Goal: Transaction & Acquisition: Purchase product/service

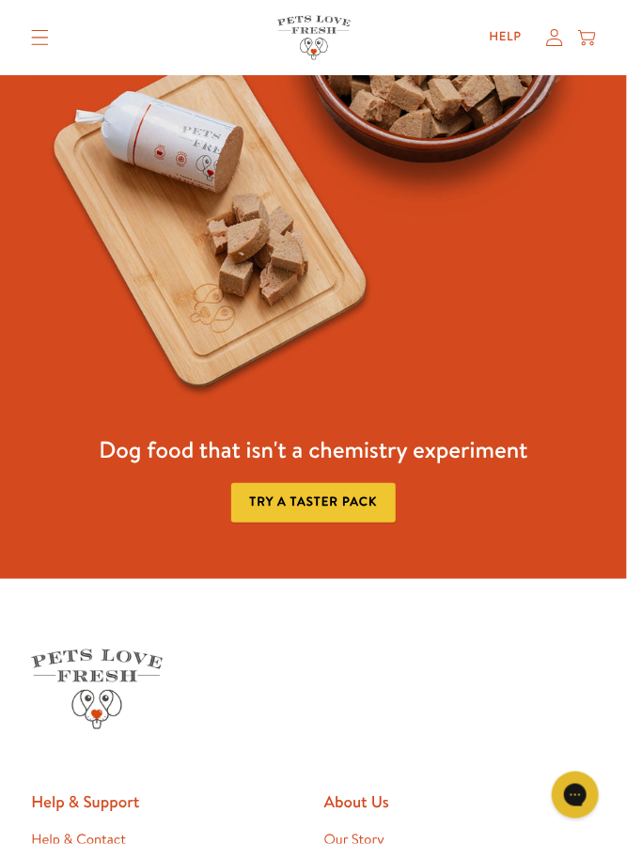
scroll to position [3729, 0]
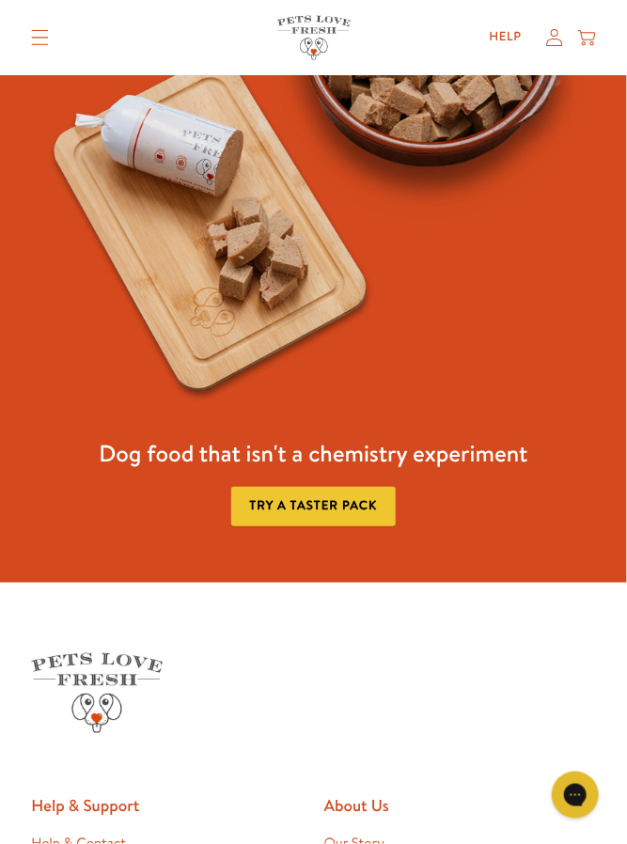
click at [370, 512] on link "Try a taster pack" at bounding box center [313, 506] width 165 height 39
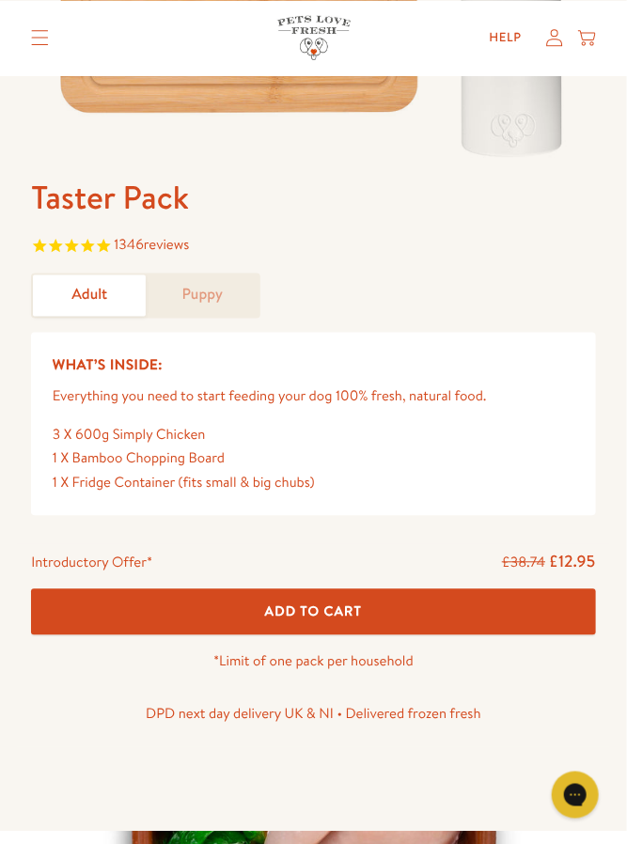
scroll to position [479, 0]
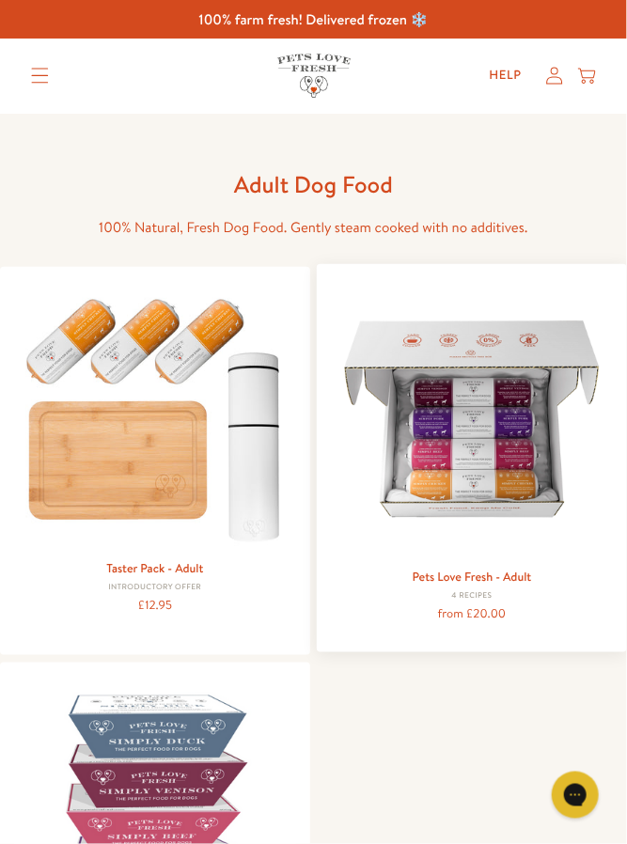
click at [507, 480] on img at bounding box center [472, 419] width 282 height 282
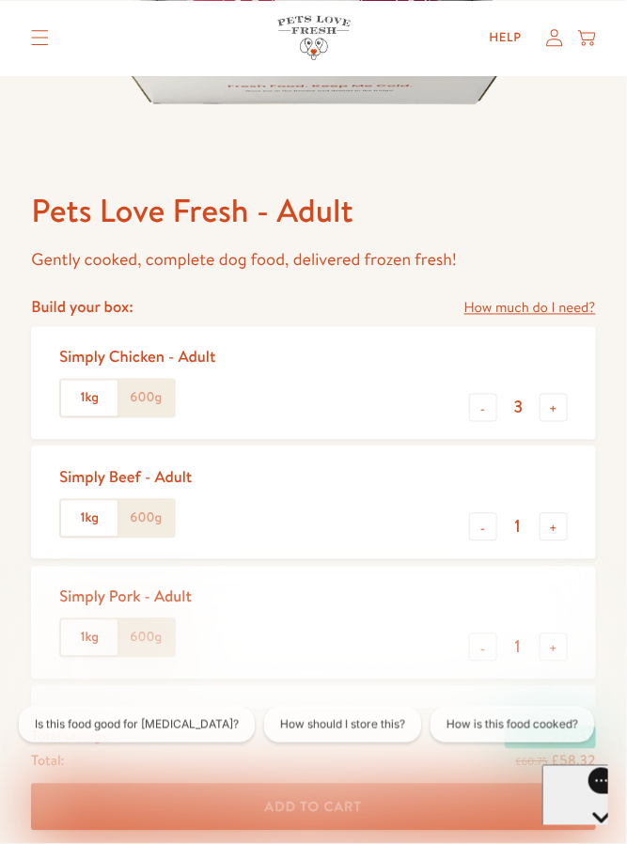
scroll to position [466, 0]
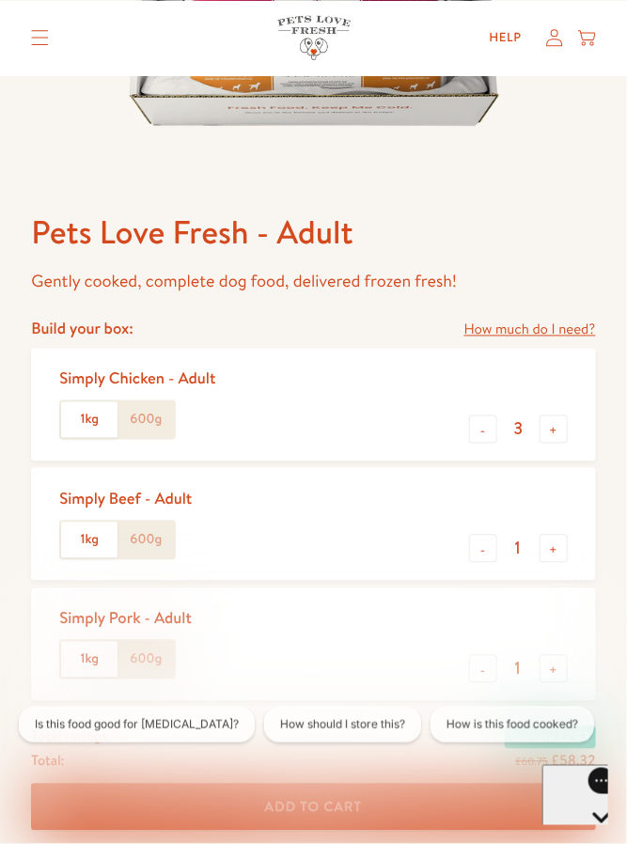
click at [154, 425] on label "600g" at bounding box center [146, 420] width 56 height 36
click at [0, 0] on input "600g" at bounding box center [0, 0] width 0 height 0
click at [161, 537] on label "600g" at bounding box center [146, 541] width 56 height 36
click at [0, 0] on input "600g" at bounding box center [0, 0] width 0 height 0
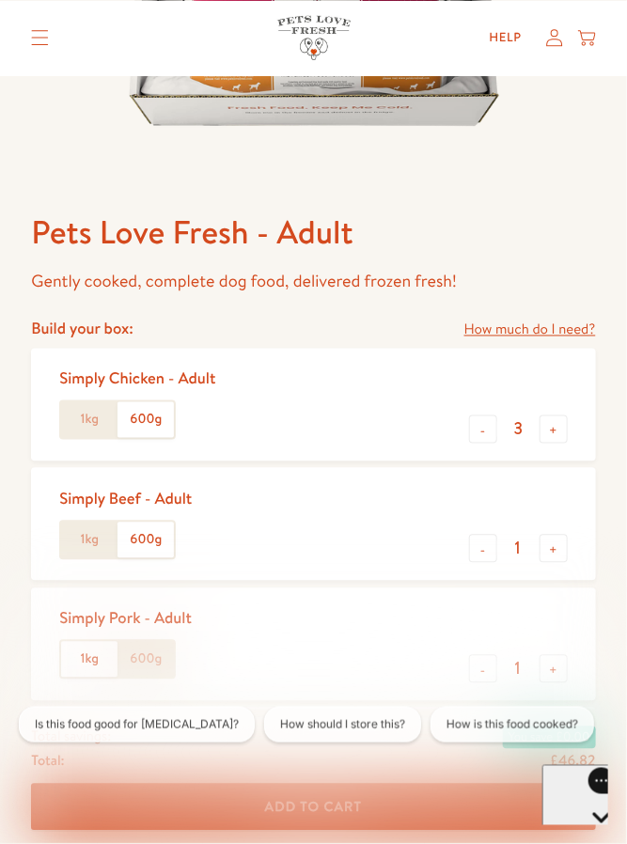
click at [166, 664] on label "600g" at bounding box center [146, 660] width 56 height 36
click at [0, 0] on input "600g" at bounding box center [0, 0] width 0 height 0
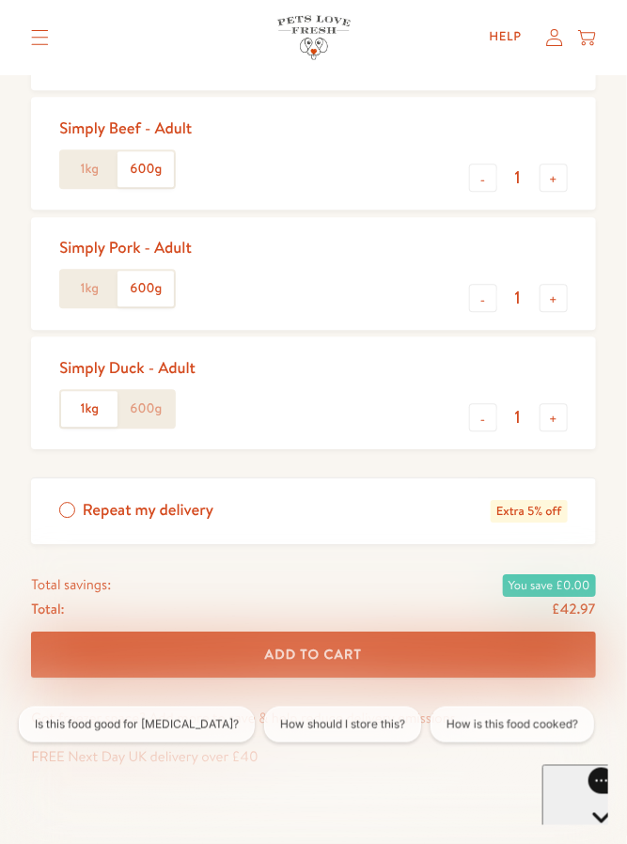
scroll to position [842, 0]
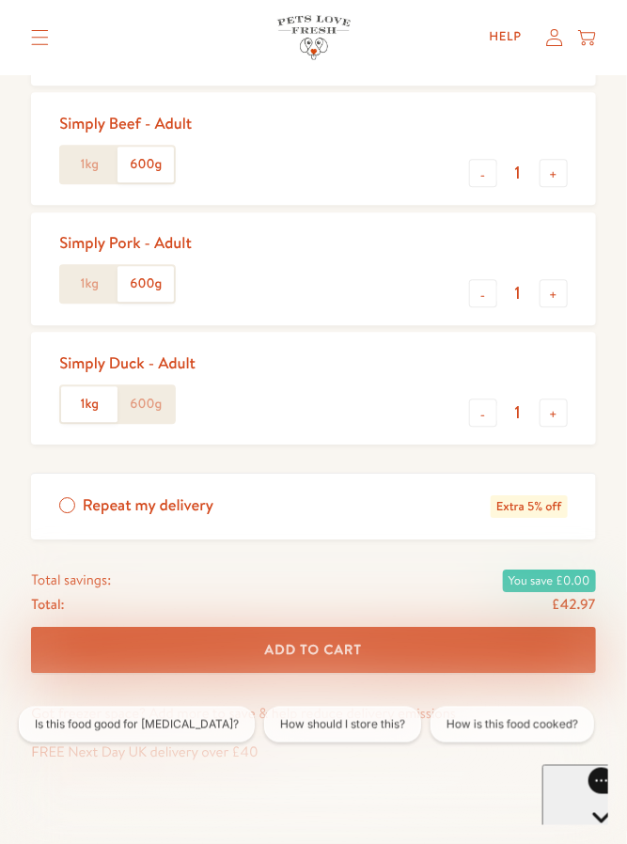
click at [167, 406] on label "600g" at bounding box center [146, 404] width 56 height 36
click at [0, 0] on input "600g" at bounding box center [0, 0] width 0 height 0
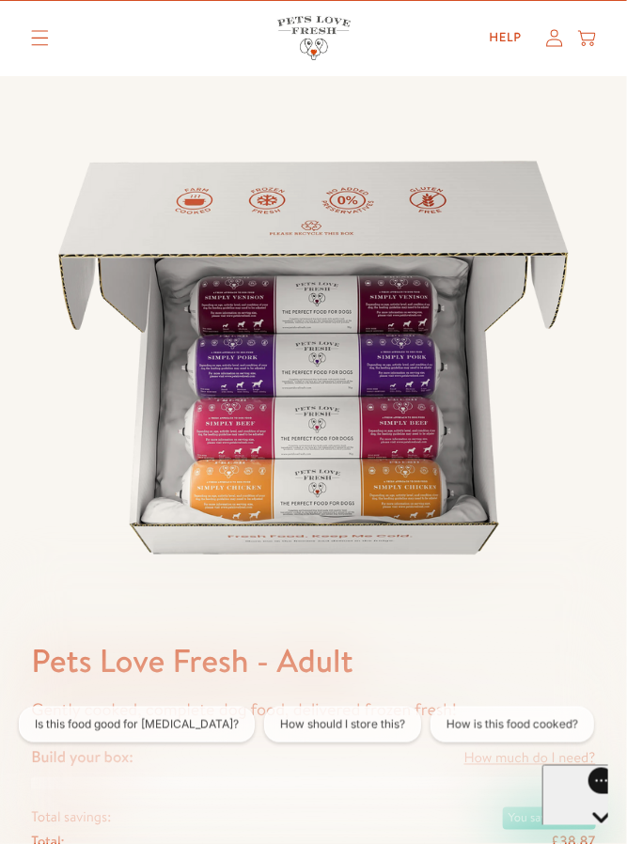
scroll to position [0, 0]
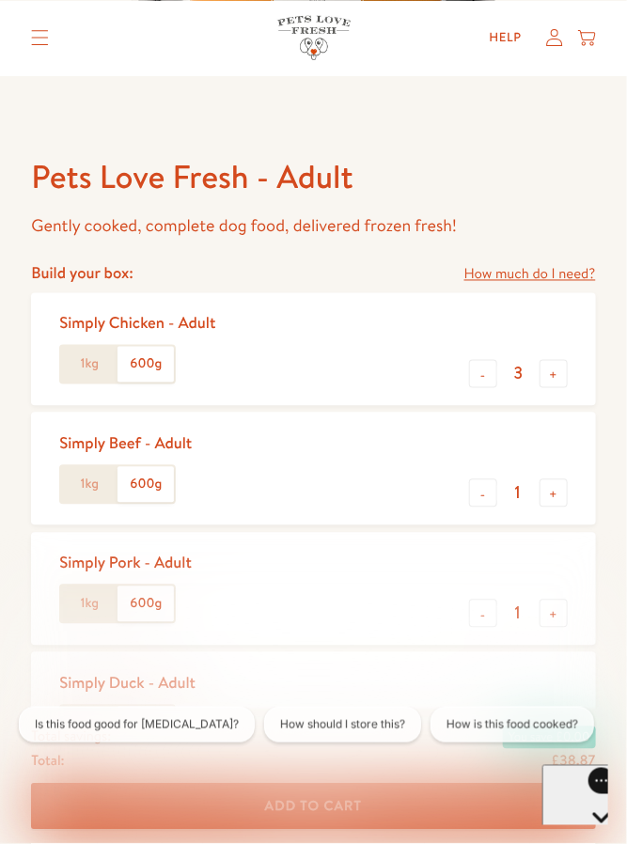
click at [446, 552] on div "Simply Pork - Adult 1kg 600g - 1 +" at bounding box center [313, 589] width 564 height 113
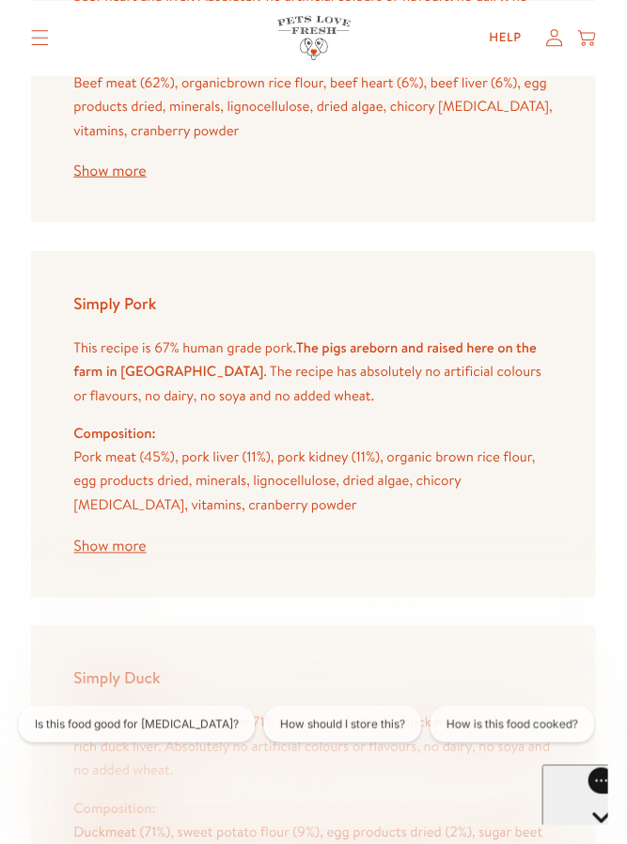
scroll to position [3242, 0]
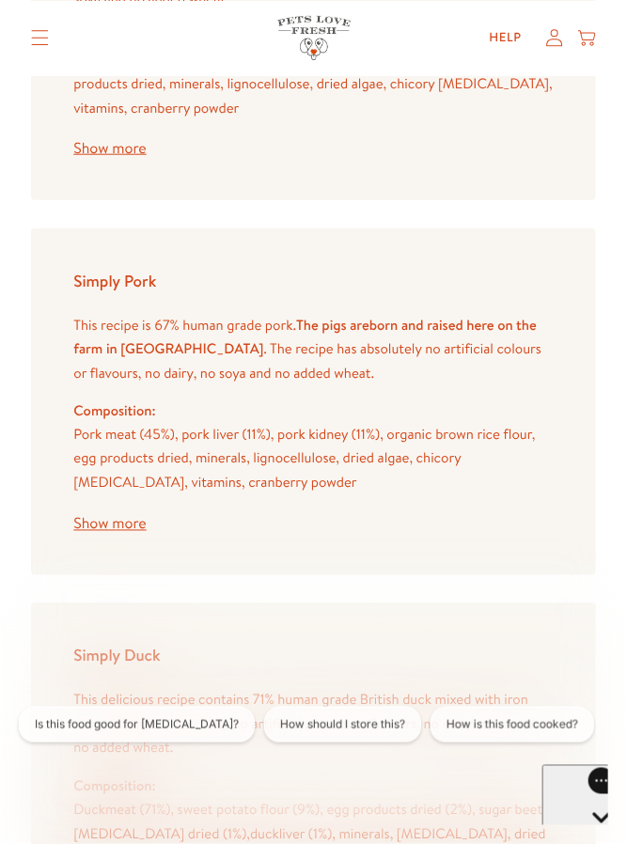
click at [123, 517] on button "Show more" at bounding box center [109, 524] width 72 height 15
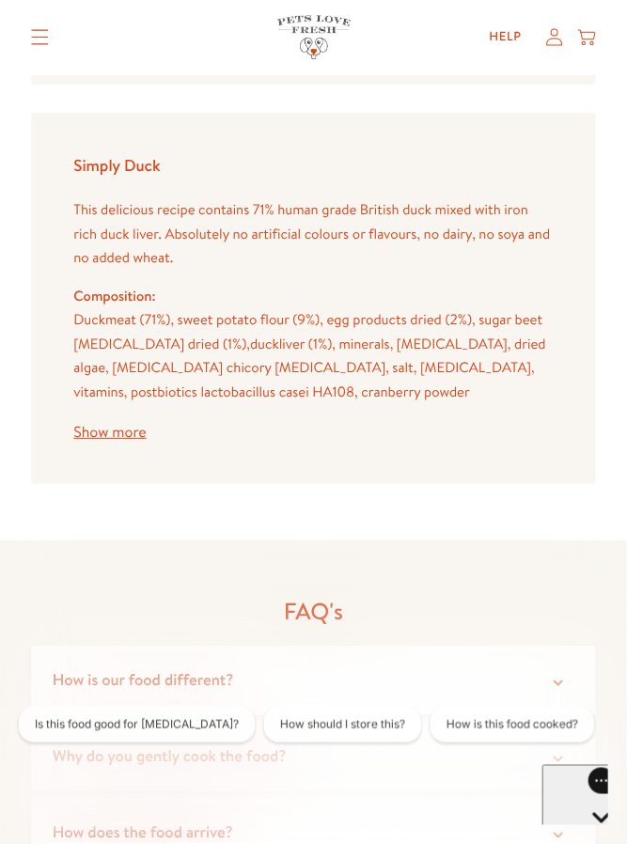
scroll to position [4252, 0]
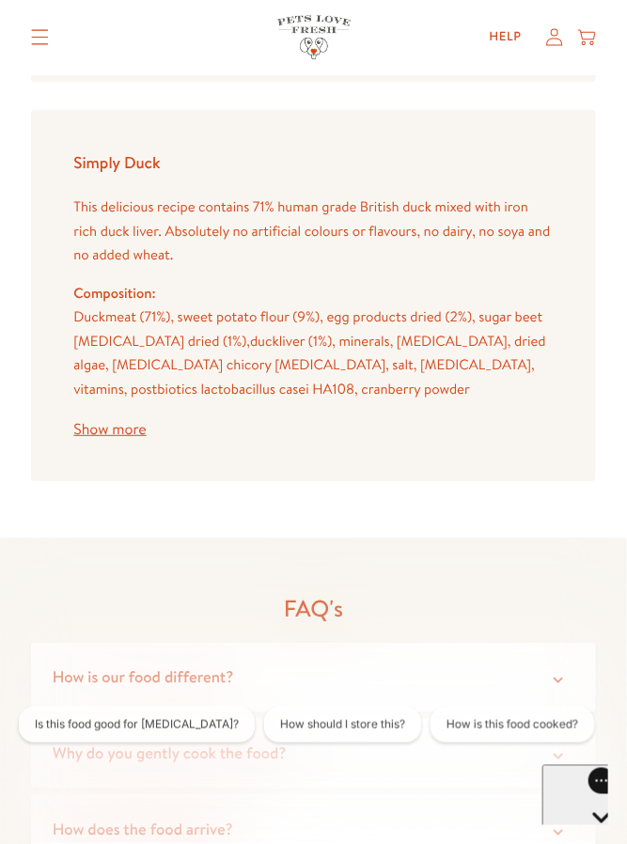
click at [128, 422] on button "Show more" at bounding box center [109, 429] width 72 height 15
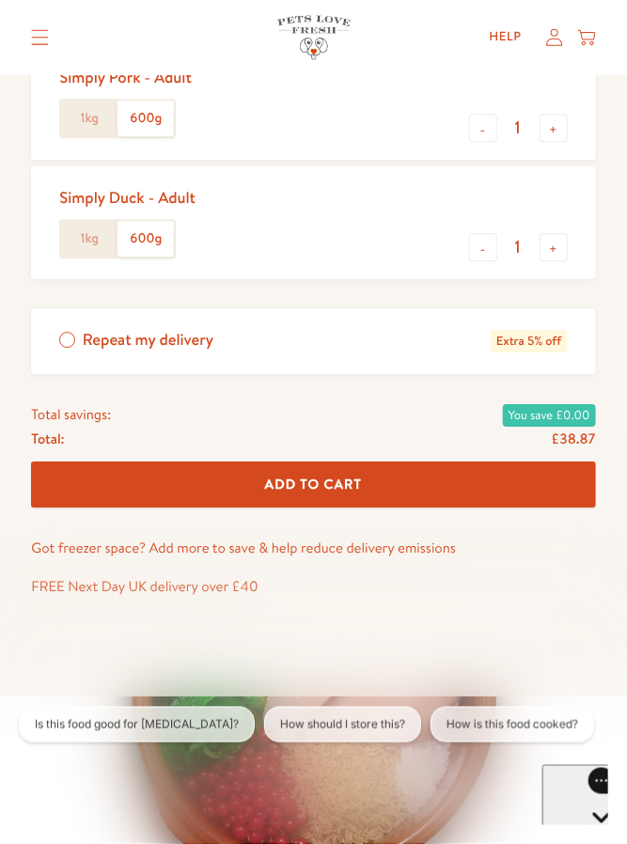
scroll to position [1017, 0]
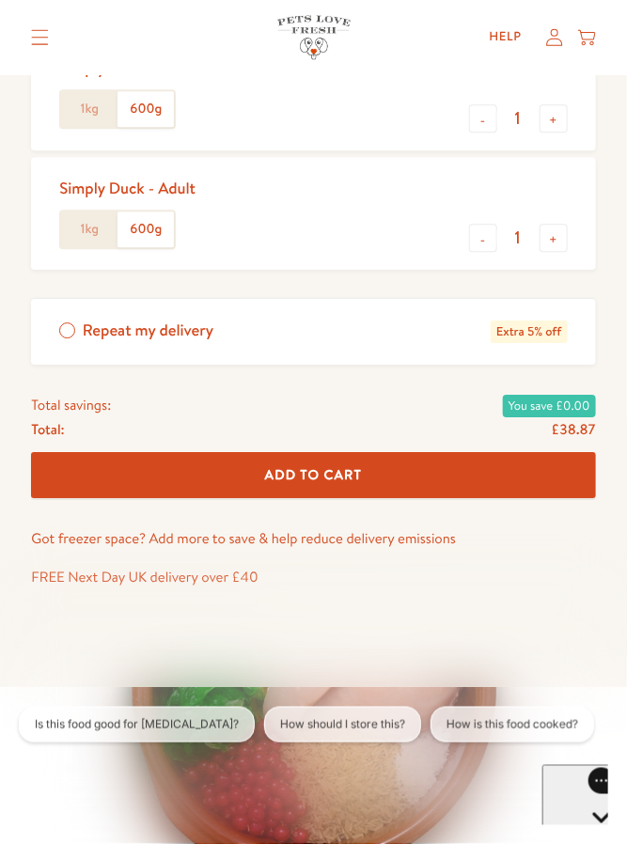
click at [395, 489] on button "Add To Cart" at bounding box center [313, 475] width 564 height 46
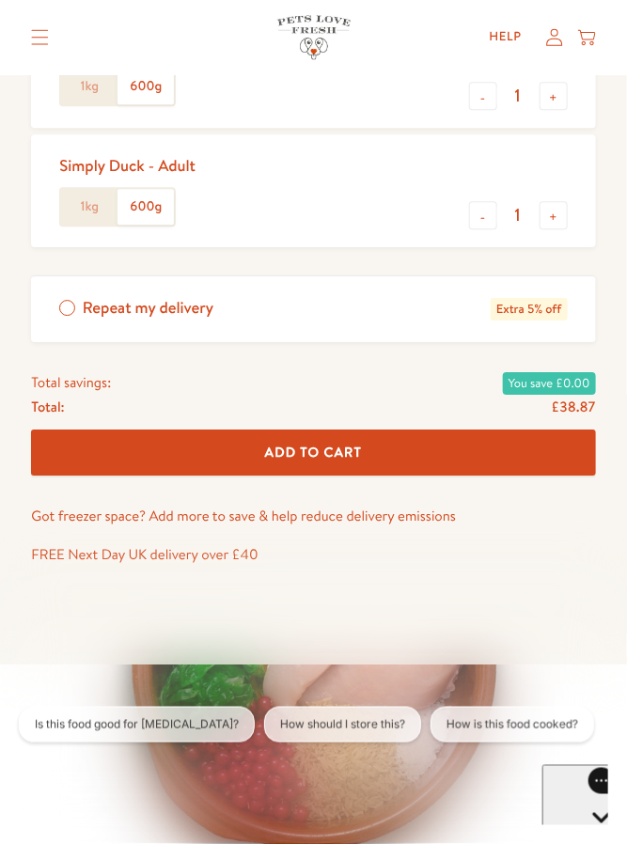
scroll to position [1107, 0]
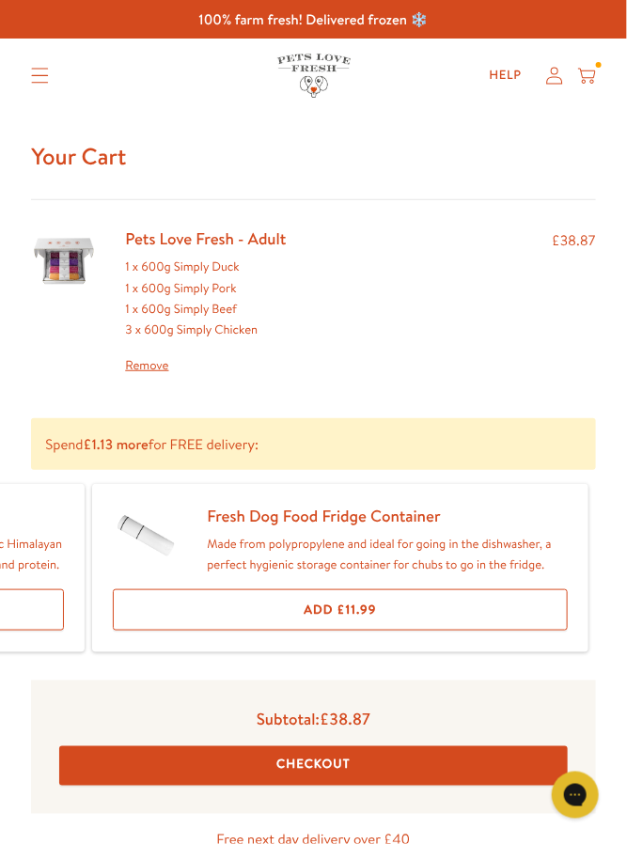
click at [46, 80] on icon "Translation missing: en.sections.header.menu" at bounding box center [40, 76] width 18 height 16
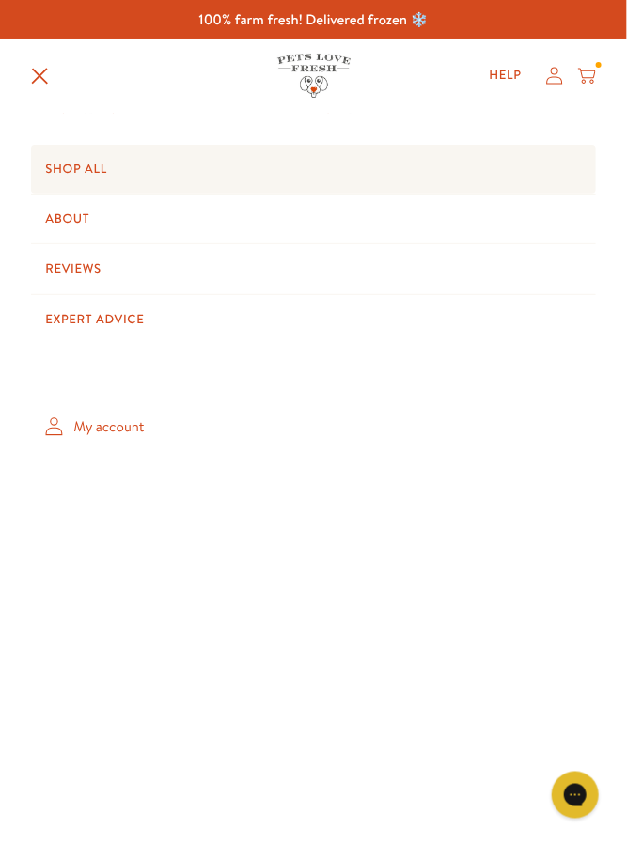
click at [277, 178] on link "Shop All" at bounding box center [313, 169] width 564 height 49
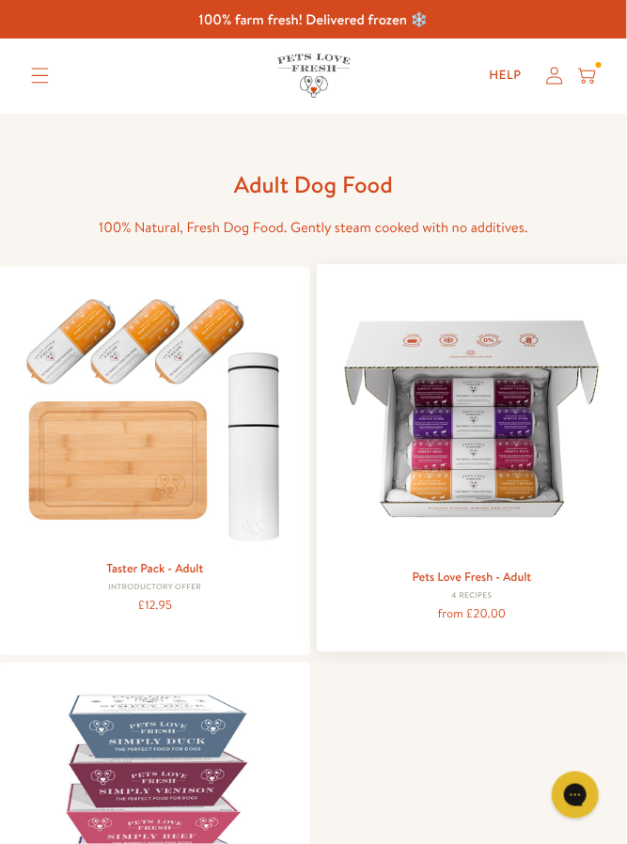
click at [495, 439] on img at bounding box center [472, 419] width 282 height 282
click at [457, 526] on img at bounding box center [472, 419] width 282 height 282
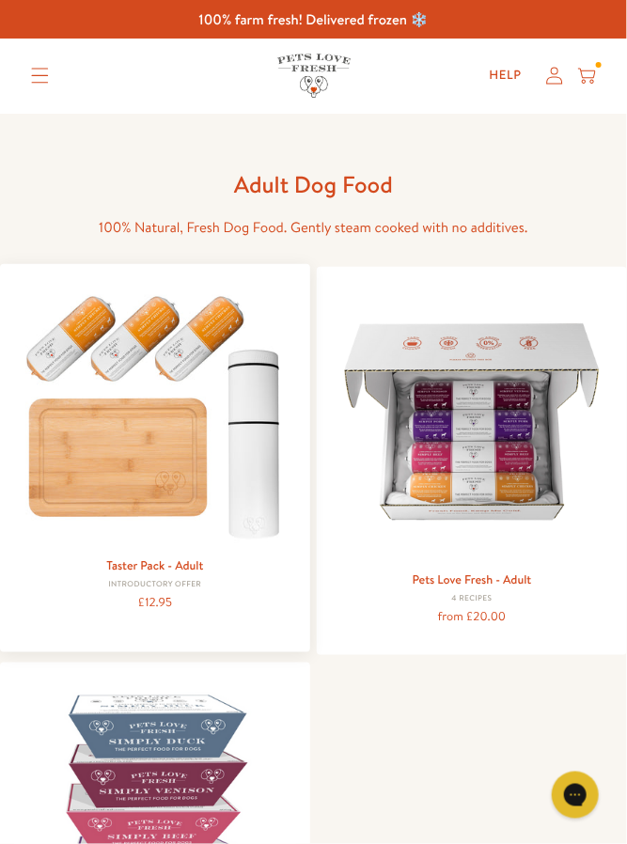
click at [212, 500] on img at bounding box center [155, 413] width 282 height 271
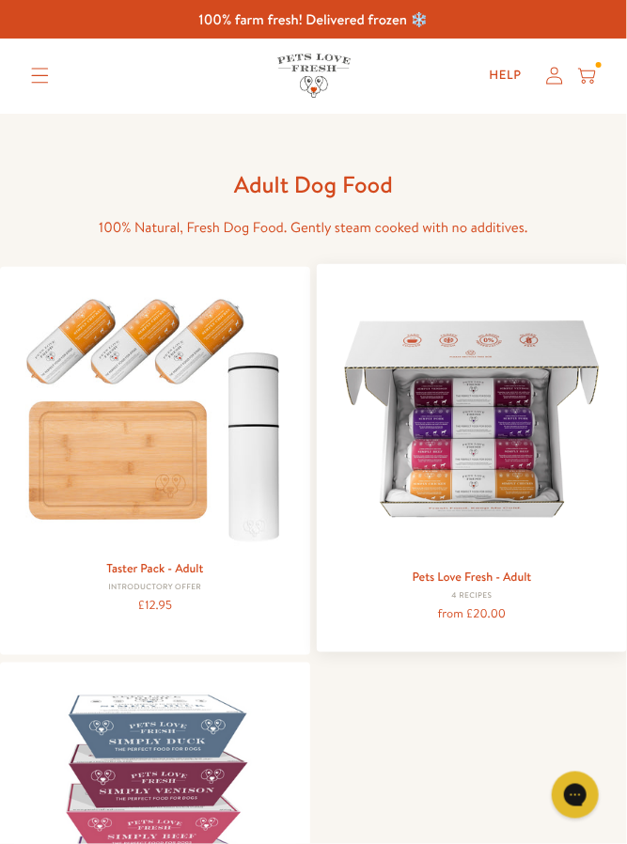
click at [500, 484] on img at bounding box center [472, 419] width 282 height 282
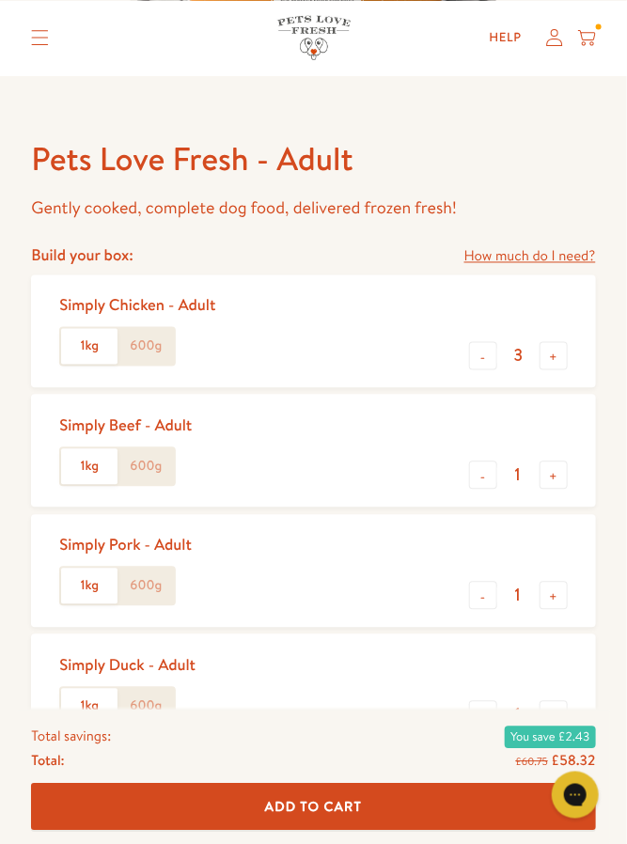
scroll to position [549, 0]
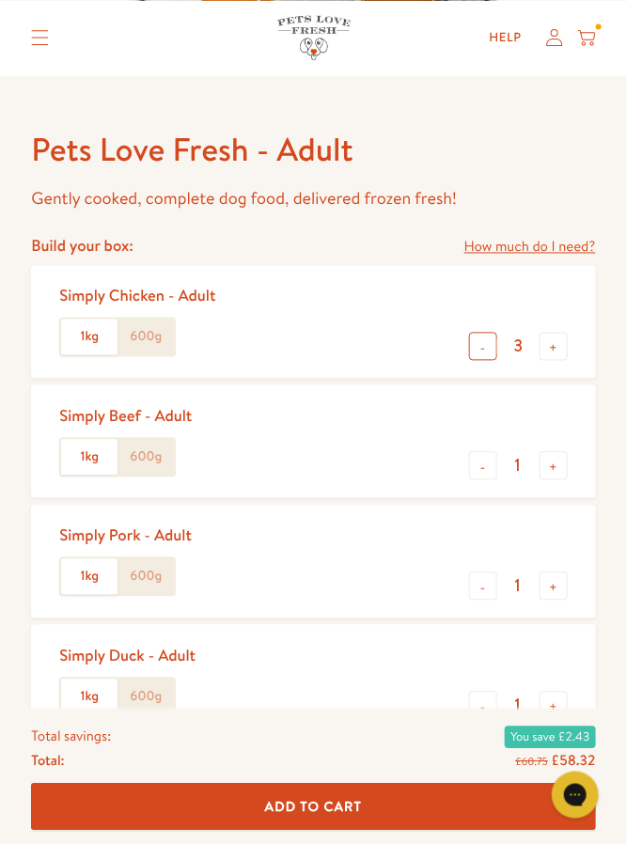
click at [487, 355] on button "-" at bounding box center [483, 347] width 28 height 28
click at [477, 350] on button "-" at bounding box center [483, 347] width 28 height 28
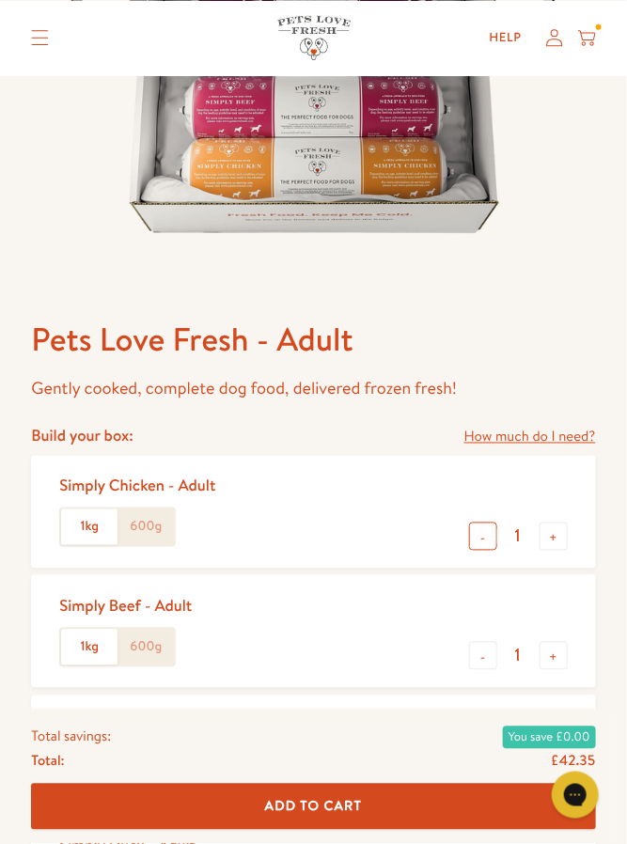
scroll to position [358, 0]
click at [149, 524] on label "600g" at bounding box center [146, 528] width 56 height 36
click at [0, 0] on input "600g" at bounding box center [0, 0] width 0 height 0
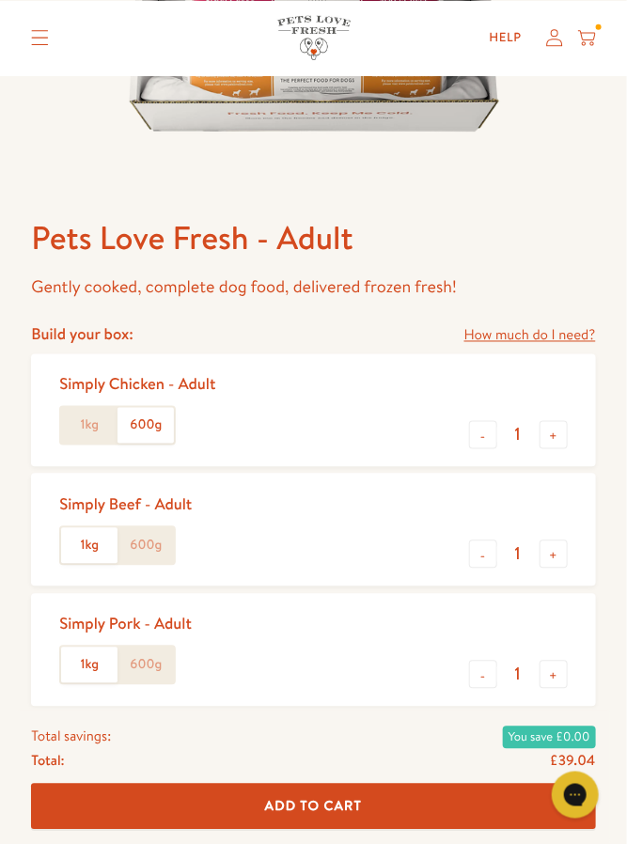
scroll to position [464, 0]
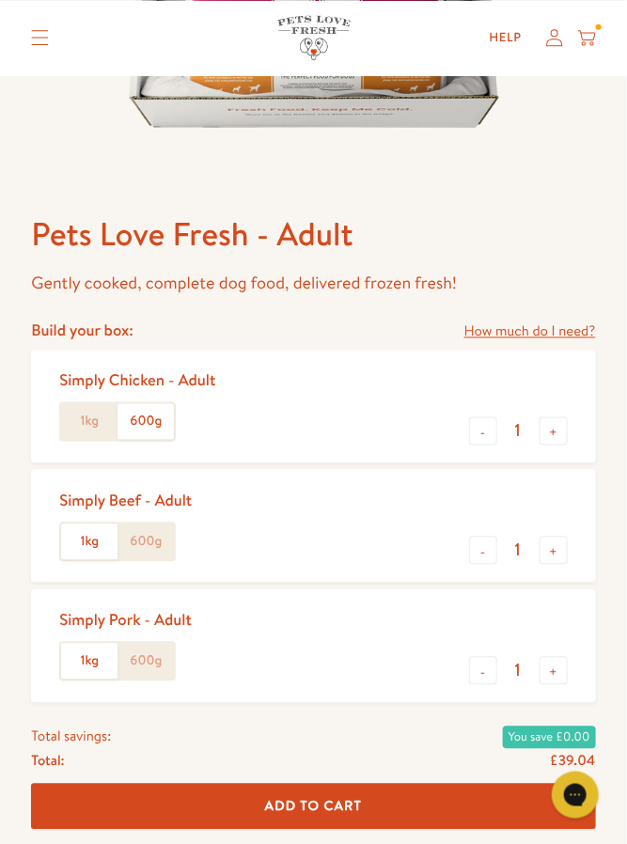
click at [163, 540] on label "600g" at bounding box center [146, 543] width 56 height 36
click at [0, 0] on input "600g" at bounding box center [0, 0] width 0 height 0
click at [149, 669] on label "600g" at bounding box center [146, 662] width 56 height 36
click at [0, 0] on input "600g" at bounding box center [0, 0] width 0 height 0
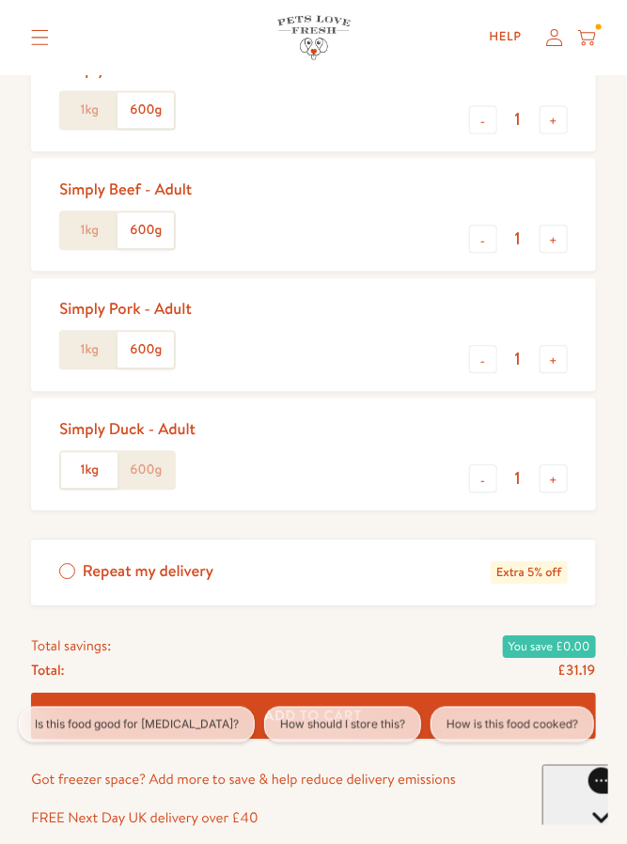
scroll to position [777, 0]
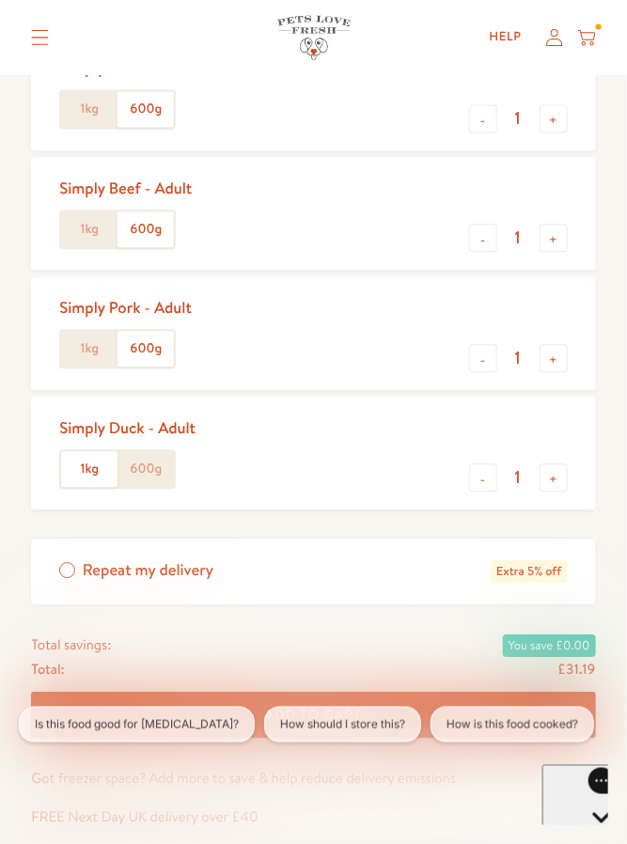
click at [156, 471] on label "600g" at bounding box center [146, 469] width 56 height 36
click at [0, 0] on input "600g" at bounding box center [0, 0] width 0 height 0
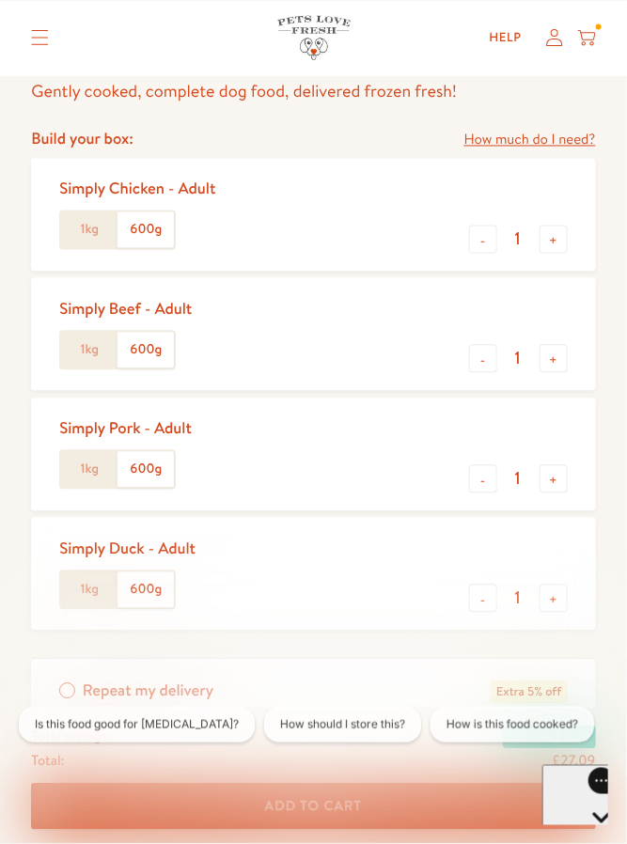
scroll to position [651, 0]
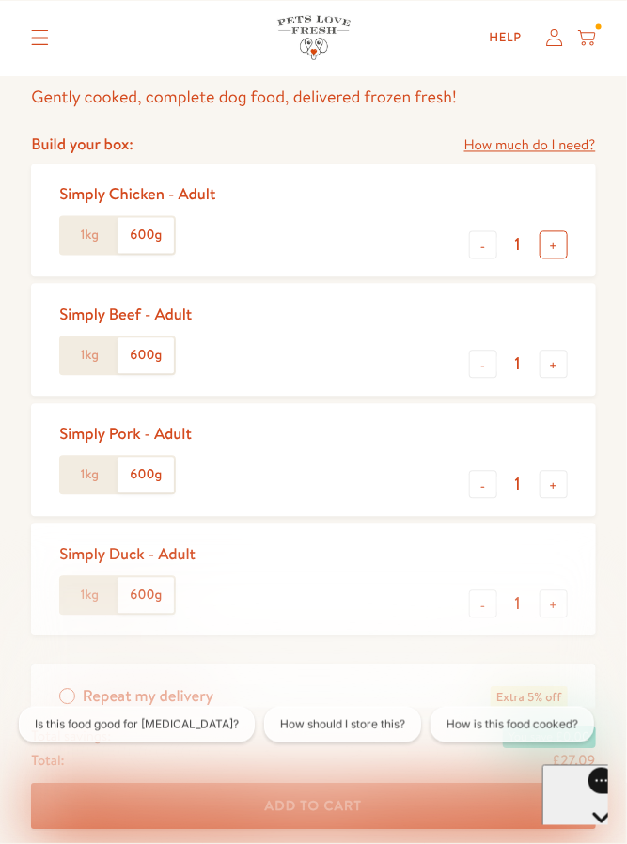
click at [553, 248] on button "+" at bounding box center [554, 245] width 28 height 28
type input "2"
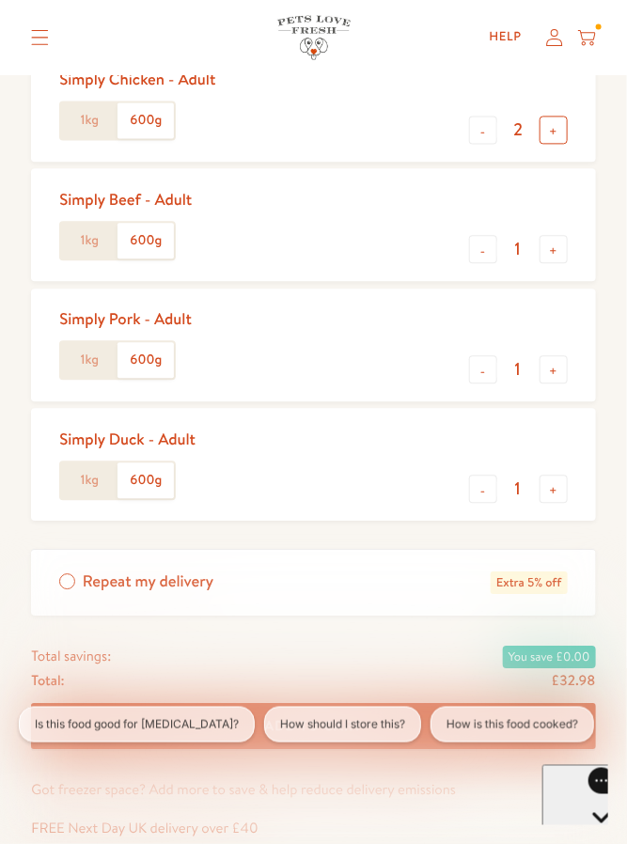
scroll to position [769, 0]
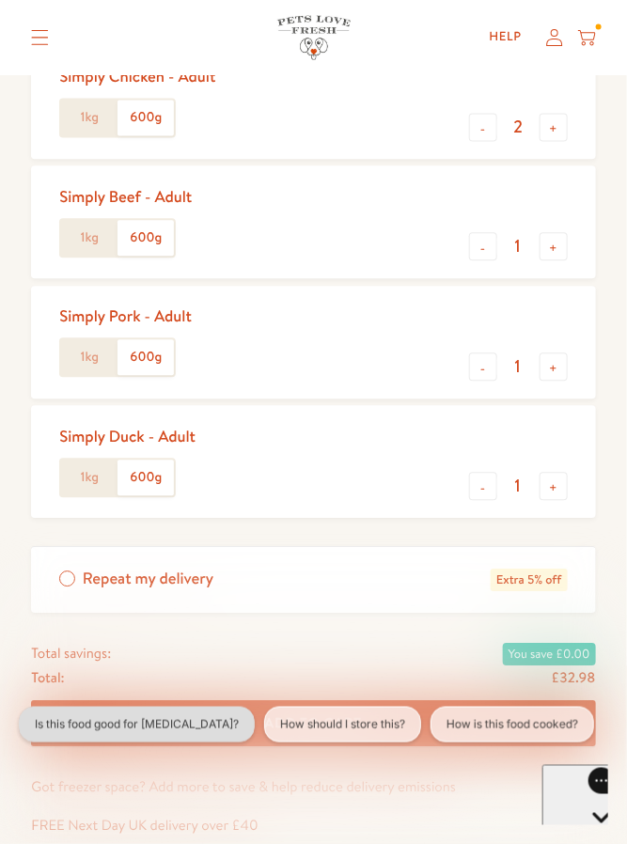
click at [146, 719] on button "Is this food good for allergies?" at bounding box center [137, 725] width 236 height 36
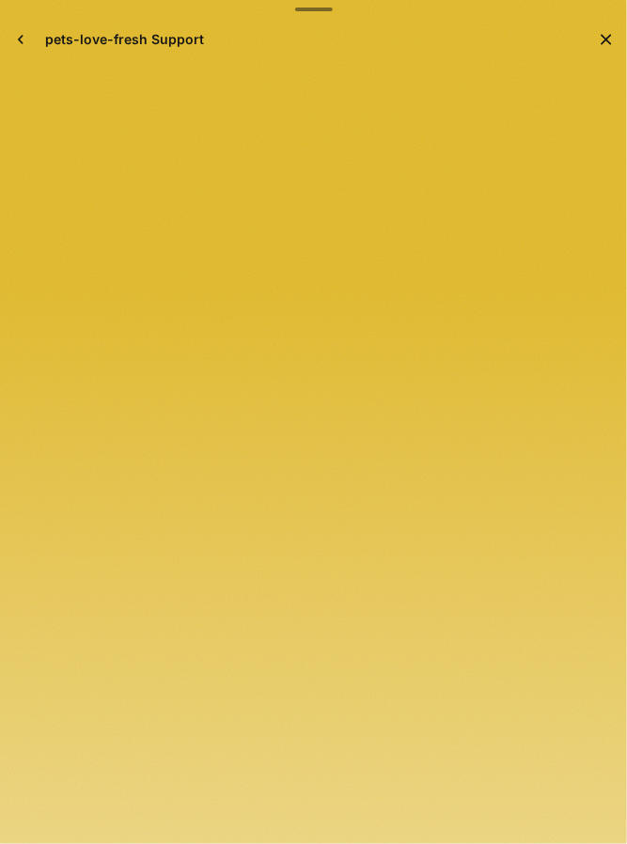
scroll to position [0, 0]
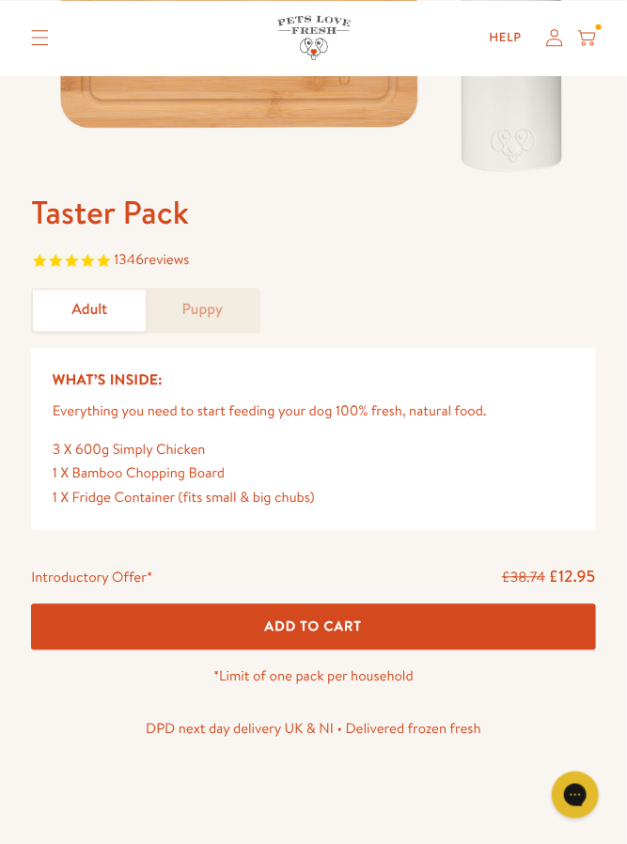
scroll to position [466, 0]
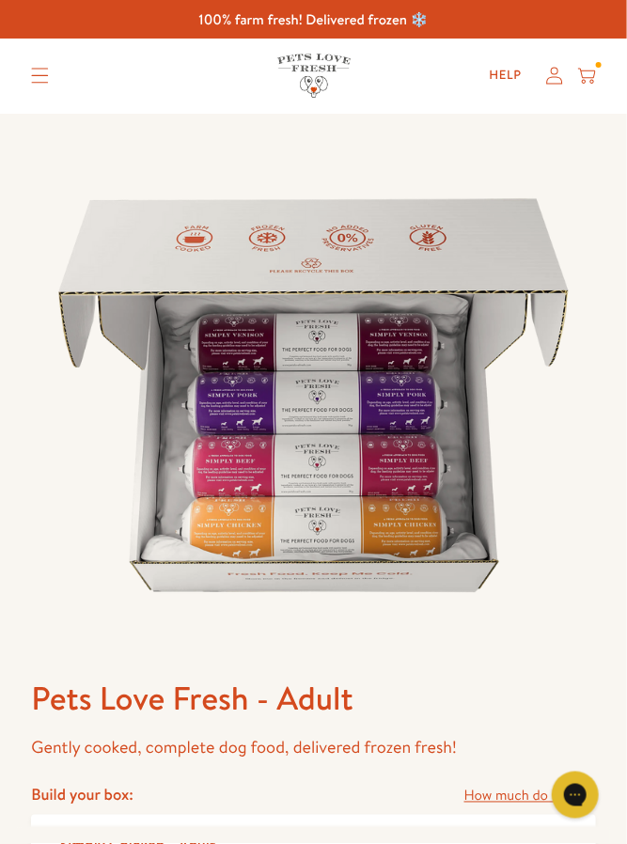
click at [590, 69] on icon at bounding box center [587, 76] width 18 height 21
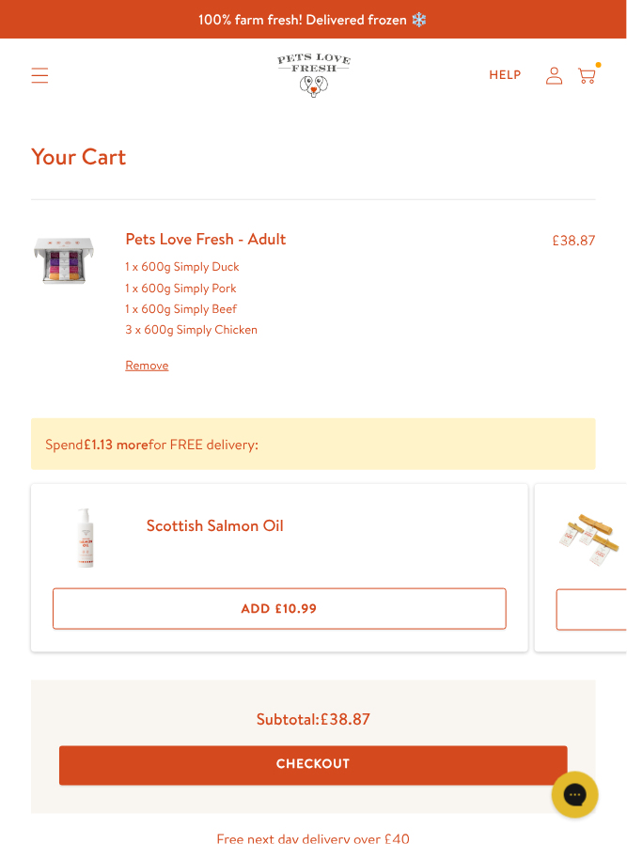
click at [162, 369] on link "Remove" at bounding box center [205, 365] width 161 height 21
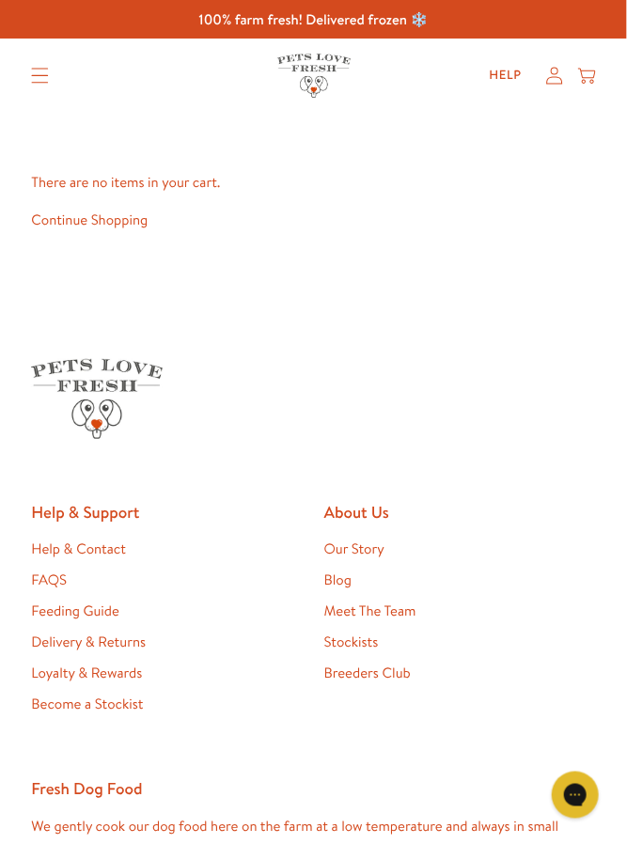
click at [28, 81] on summary "Translation missing: en.sections.header.menu" at bounding box center [40, 76] width 46 height 44
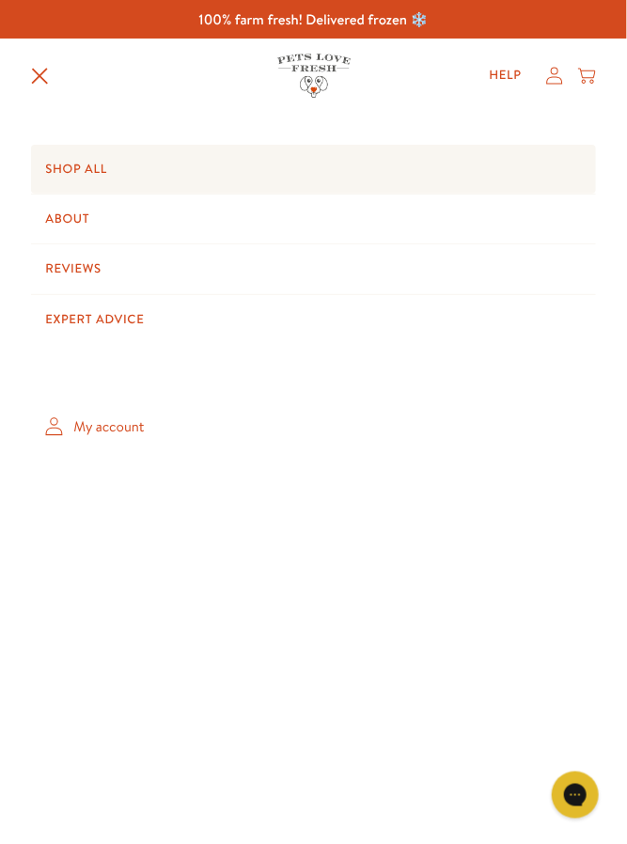
click at [100, 177] on link "Shop All" at bounding box center [313, 169] width 564 height 49
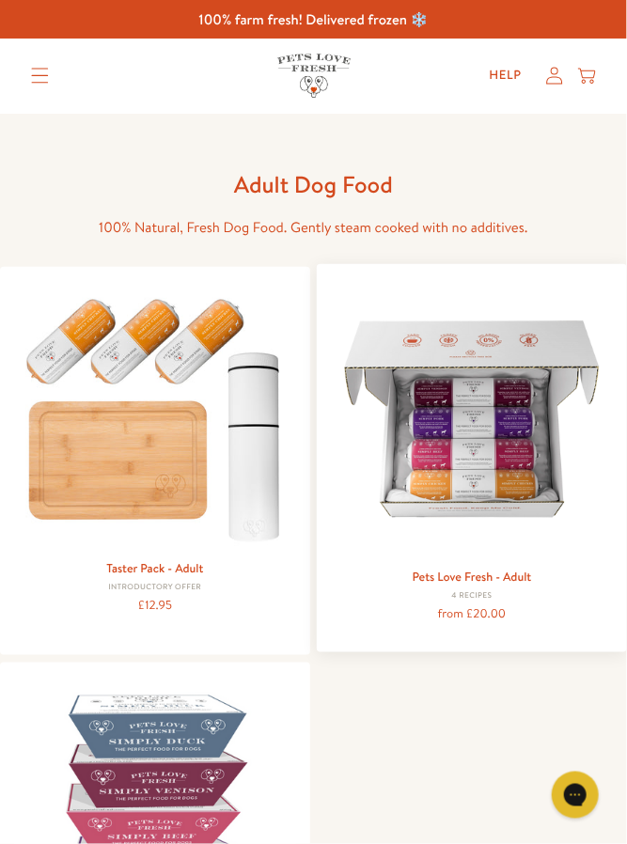
click at [517, 527] on img at bounding box center [472, 419] width 282 height 282
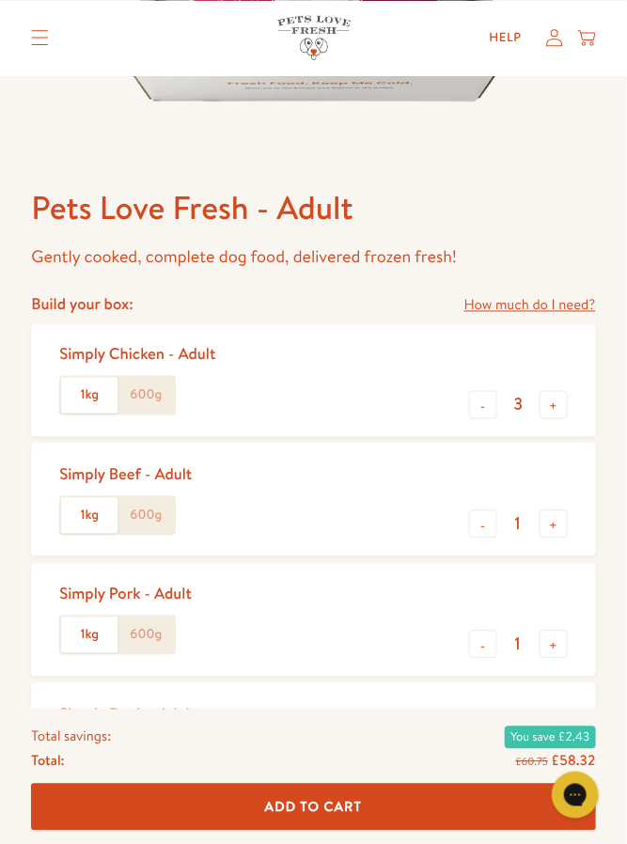
scroll to position [494, 0]
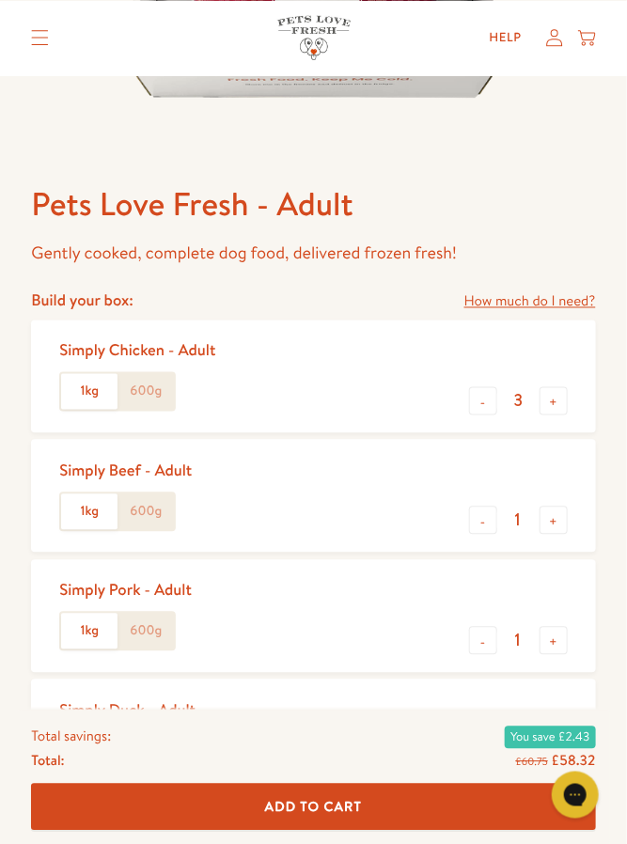
click at [146, 391] on label "600g" at bounding box center [146, 392] width 56 height 36
click at [0, 0] on input "600g" at bounding box center [0, 0] width 0 height 0
click at [152, 517] on label "600g" at bounding box center [146, 512] width 56 height 36
click at [0, 0] on input "600g" at bounding box center [0, 0] width 0 height 0
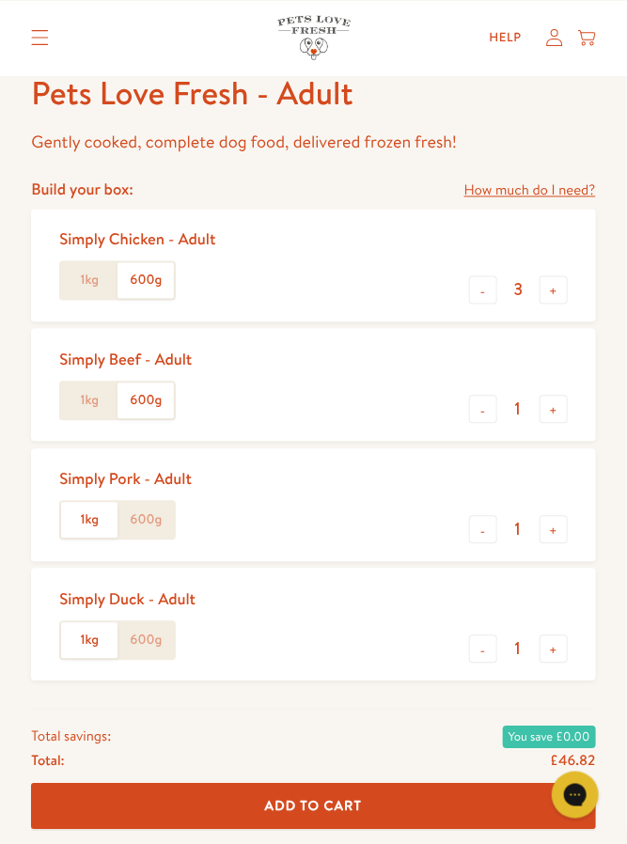
scroll to position [609, 0]
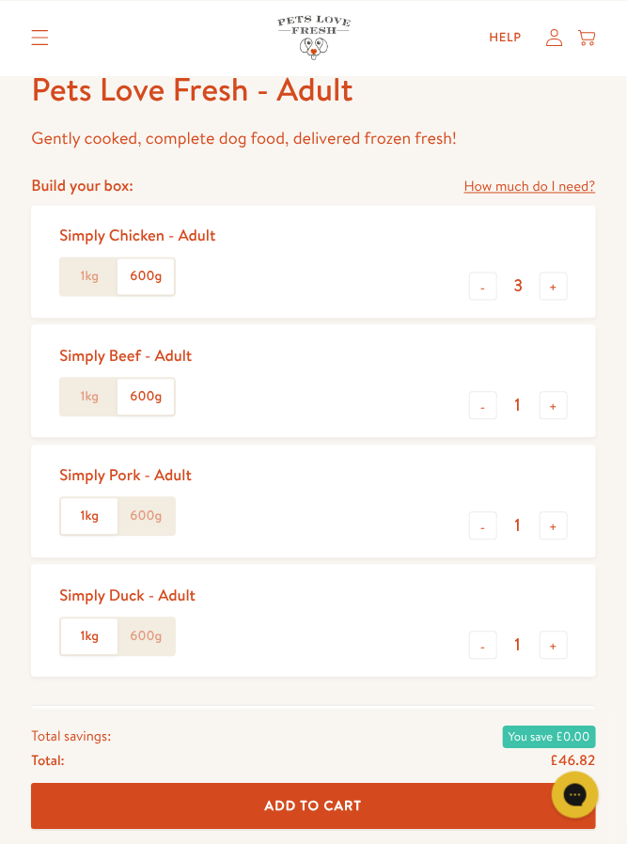
click at [149, 515] on label "600g" at bounding box center [146, 517] width 56 height 36
click at [0, 0] on input "600g" at bounding box center [0, 0] width 0 height 0
click at [163, 639] on label "600g" at bounding box center [146, 638] width 56 height 36
click at [0, 0] on input "600g" at bounding box center [0, 0] width 0 height 0
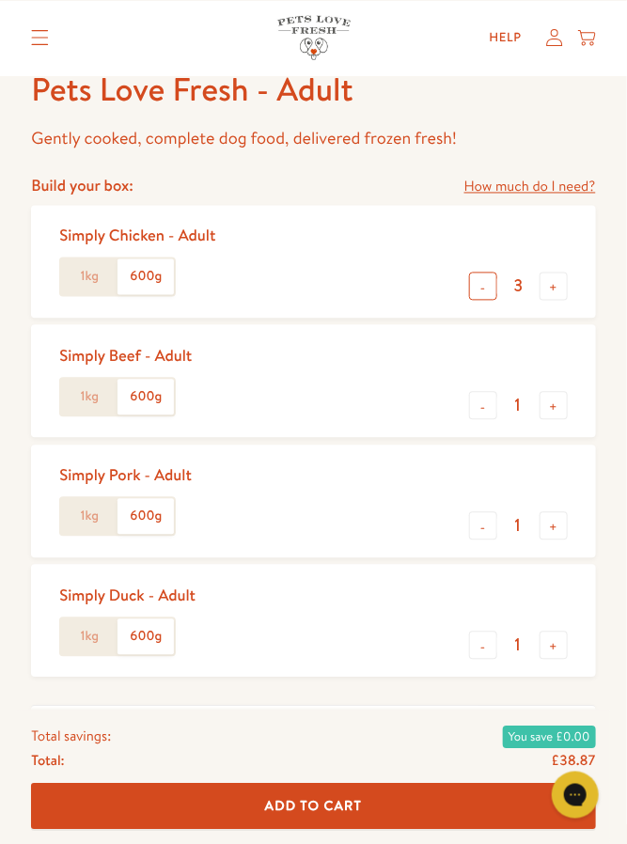
click at [480, 297] on button "-" at bounding box center [483, 287] width 28 height 28
click at [476, 290] on button "-" at bounding box center [483, 287] width 28 height 28
type input "1"
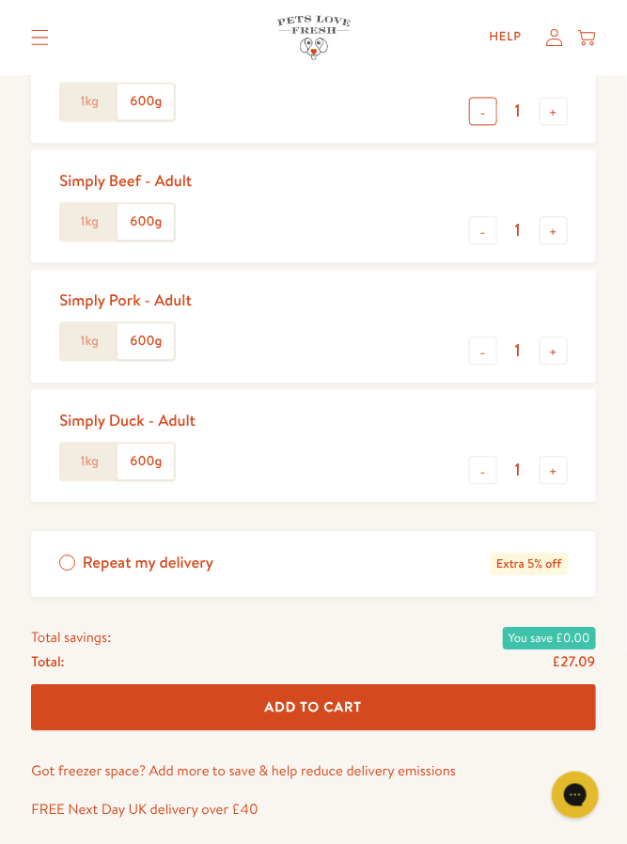
scroll to position [786, 0]
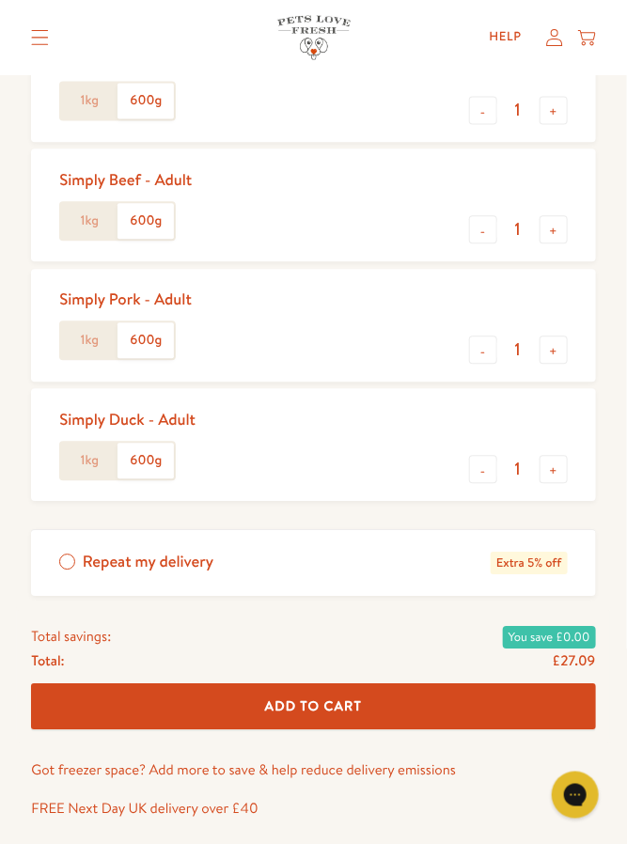
click at [459, 714] on button "Add To Cart" at bounding box center [313, 706] width 564 height 46
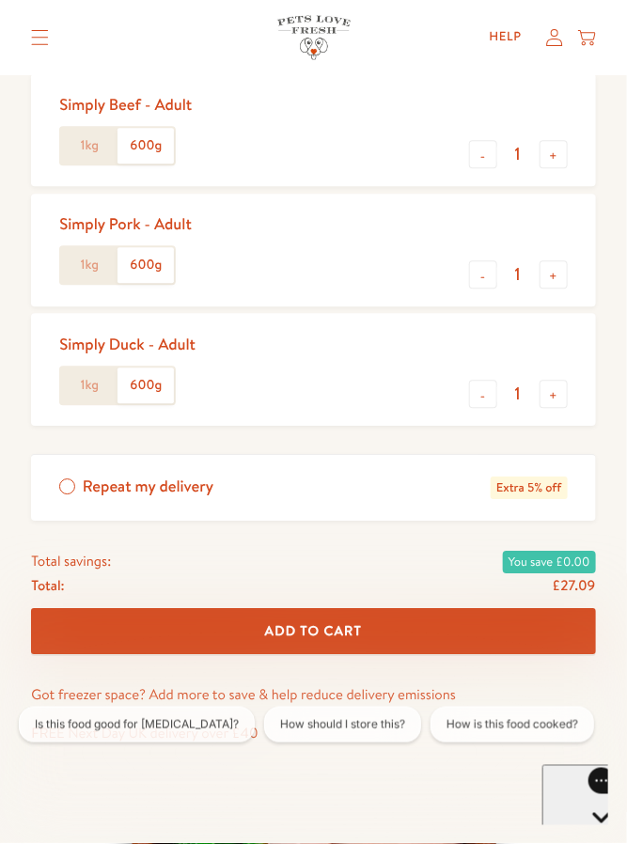
scroll to position [876, 0]
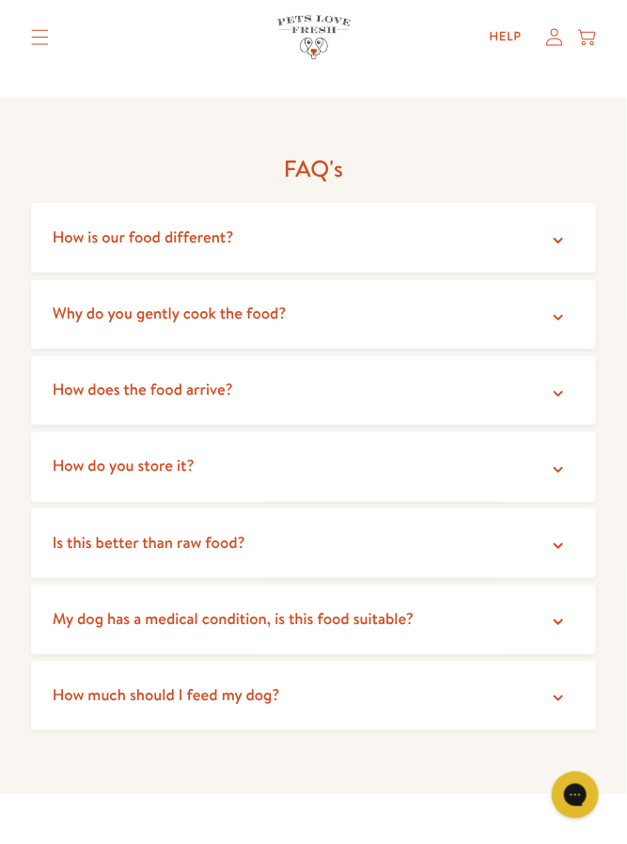
scroll to position [4214, 0]
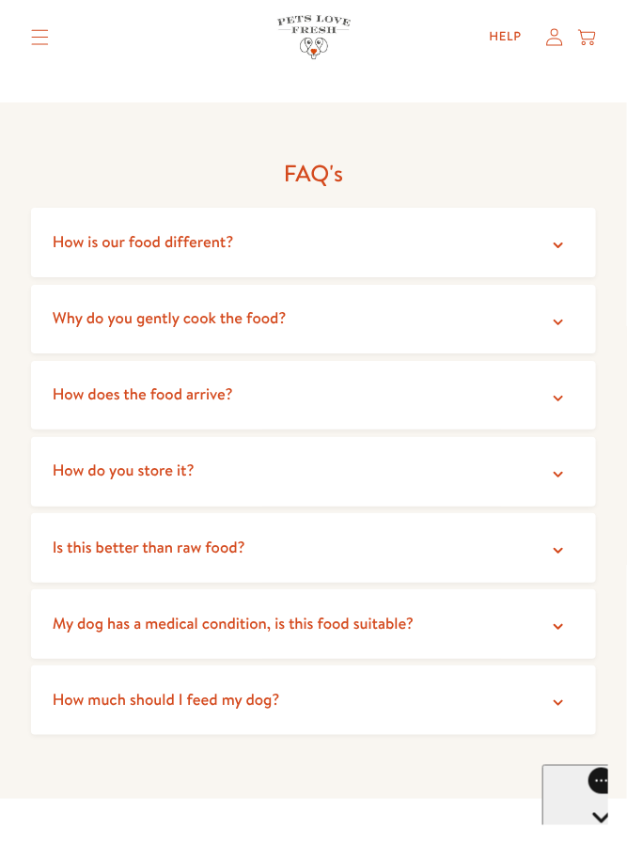
click at [548, 692] on summary "How much should I feed my dog?" at bounding box center [313, 701] width 564 height 70
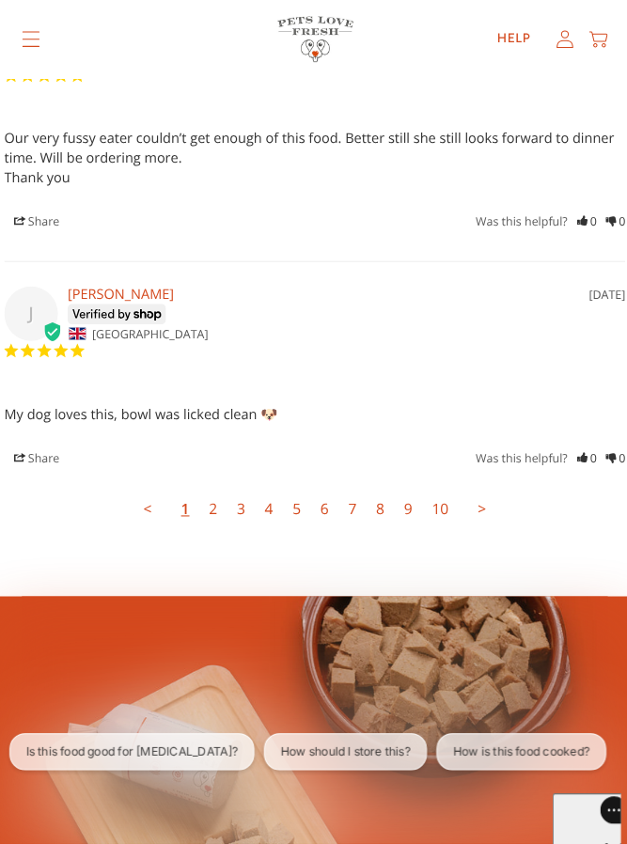
scroll to position [6356, 0]
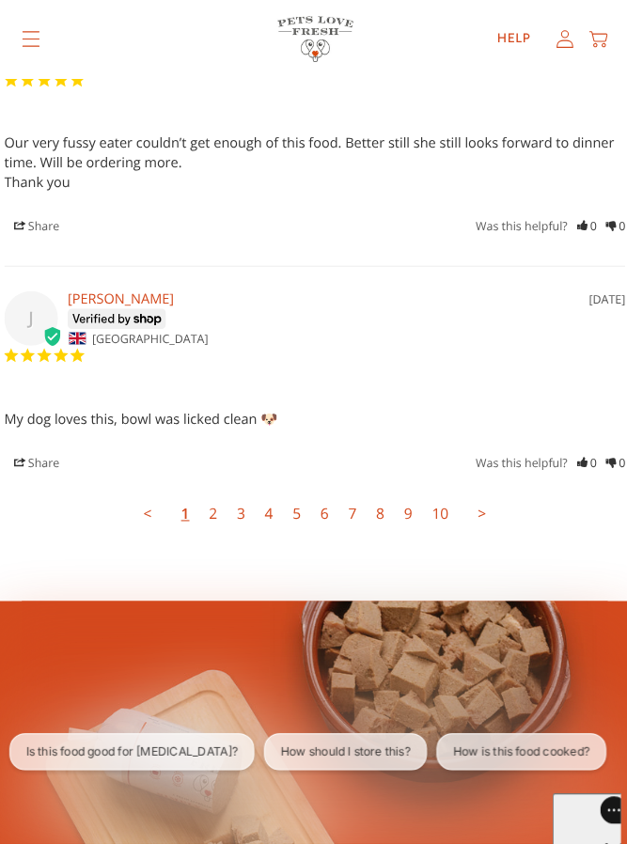
click at [476, 478] on link ">" at bounding box center [475, 497] width 27 height 38
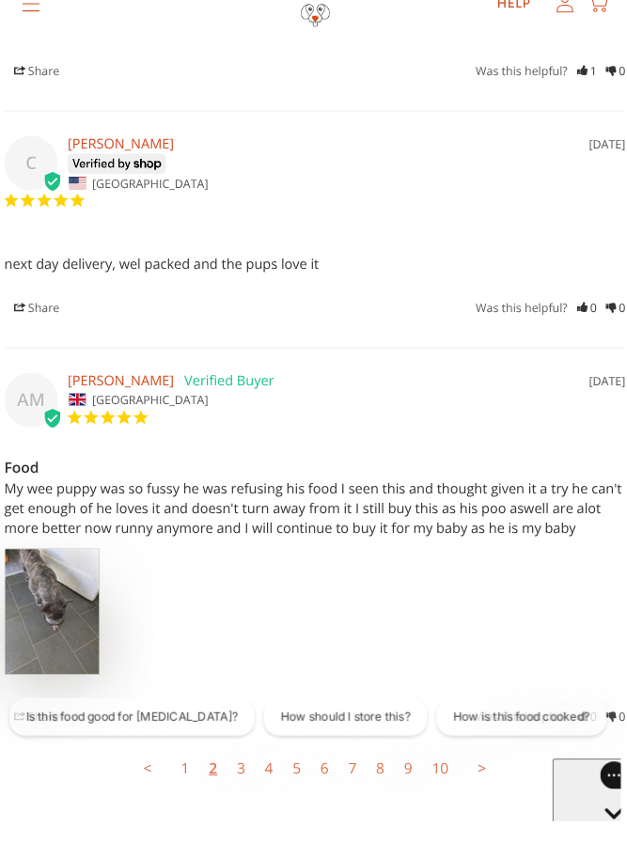
scroll to position [6094, 0]
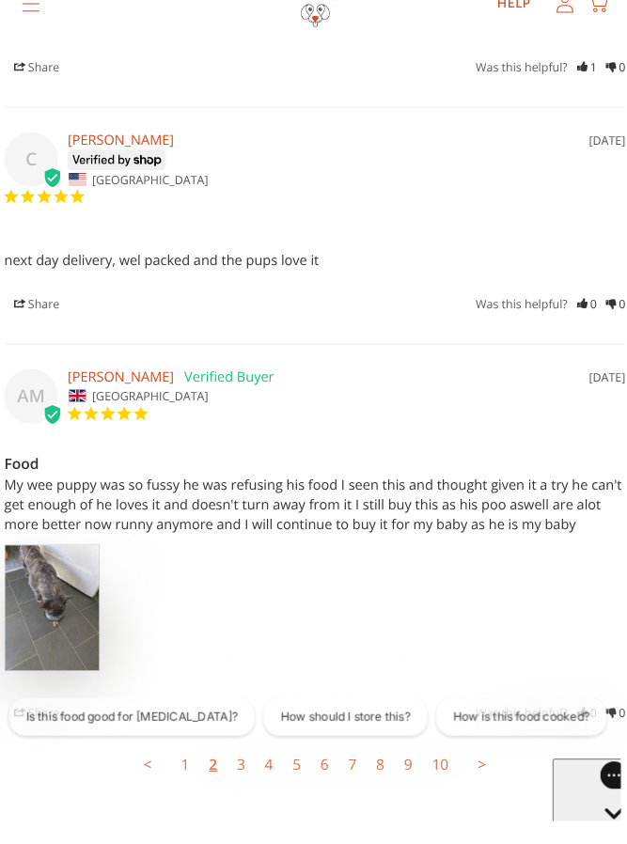
click at [247, 756] on link "3" at bounding box center [241, 771] width 27 height 38
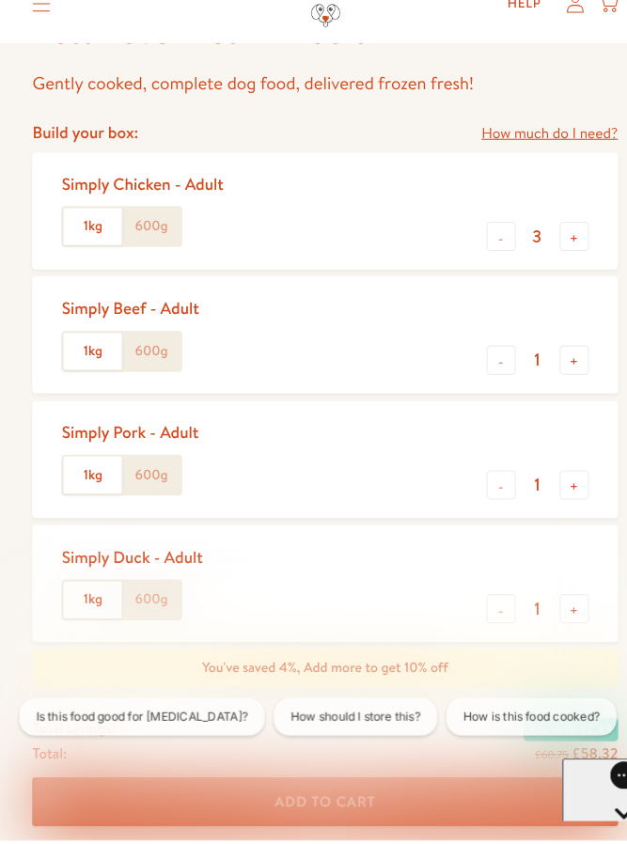
scroll to position [637, 0]
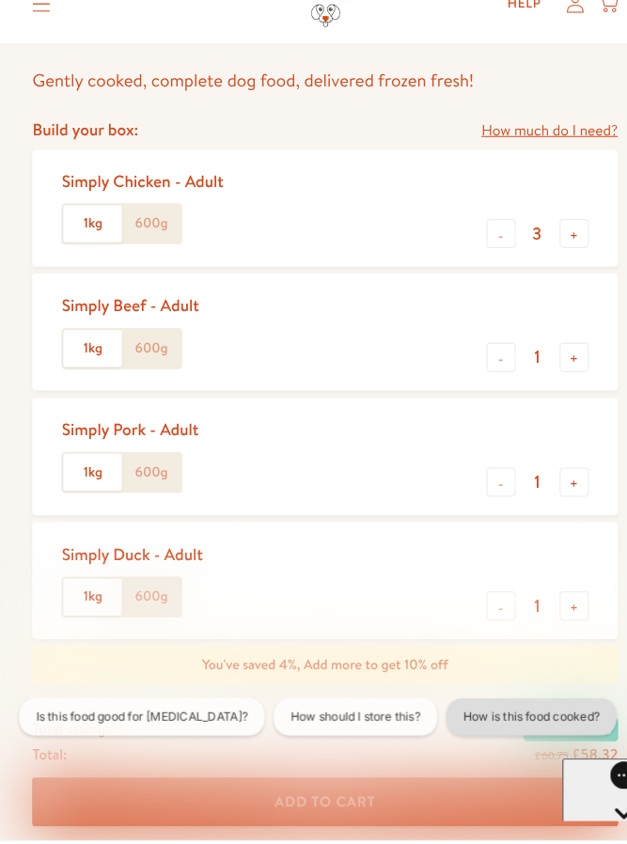
click at [464, 726] on button "How is this food cooked?" at bounding box center [513, 716] width 164 height 36
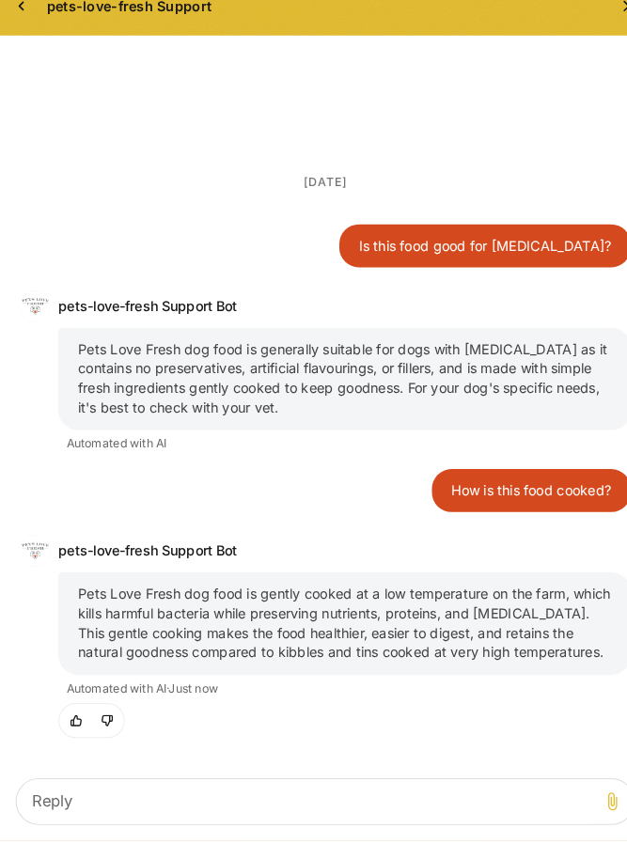
scroll to position [640, 0]
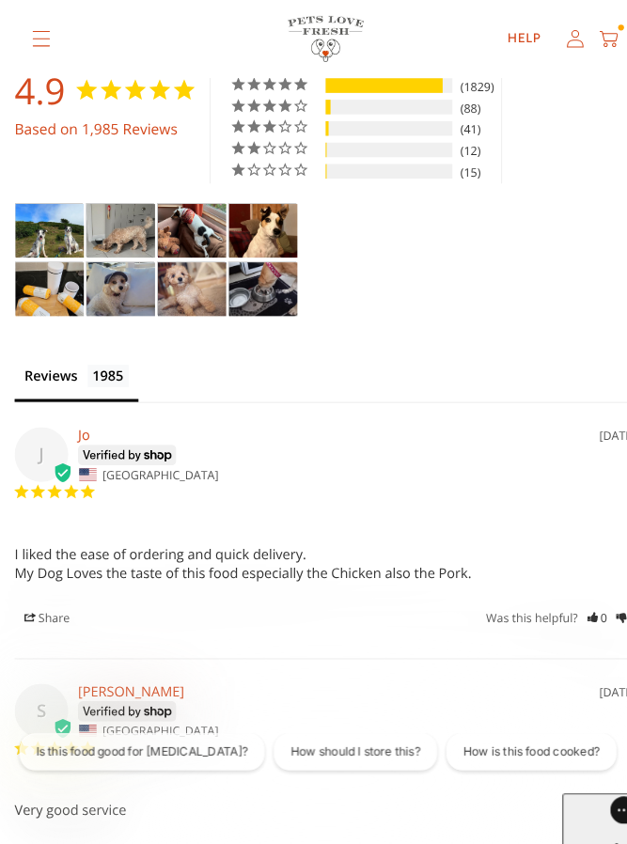
scroll to position [5010, 0]
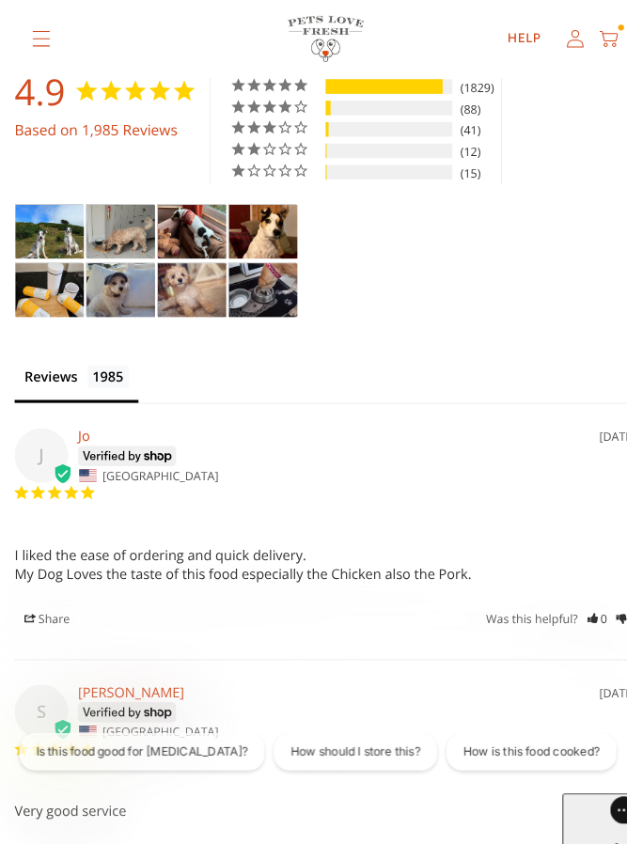
click at [184, 259] on img "Taster Pack - Puppy - Customer Photo From Julie Rhodes" at bounding box center [185, 280] width 66 height 52
click at [200, 262] on img "Taster Pack - Puppy - Customer Photo From Julie Rhodes" at bounding box center [185, 280] width 66 height 52
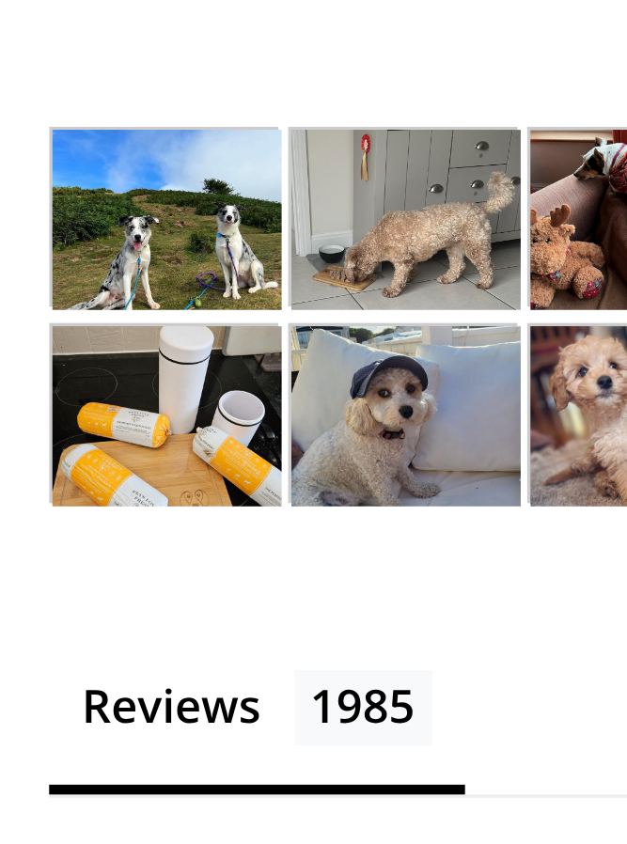
click at [125, 262] on img "Taster Pack - Adult - Customer Photo From michael keeley" at bounding box center [117, 280] width 66 height 52
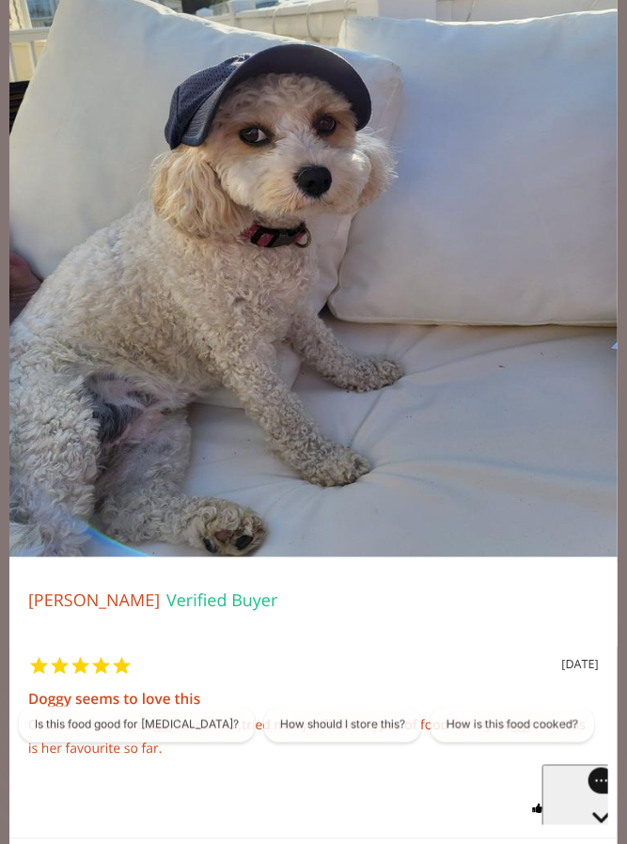
scroll to position [0, 0]
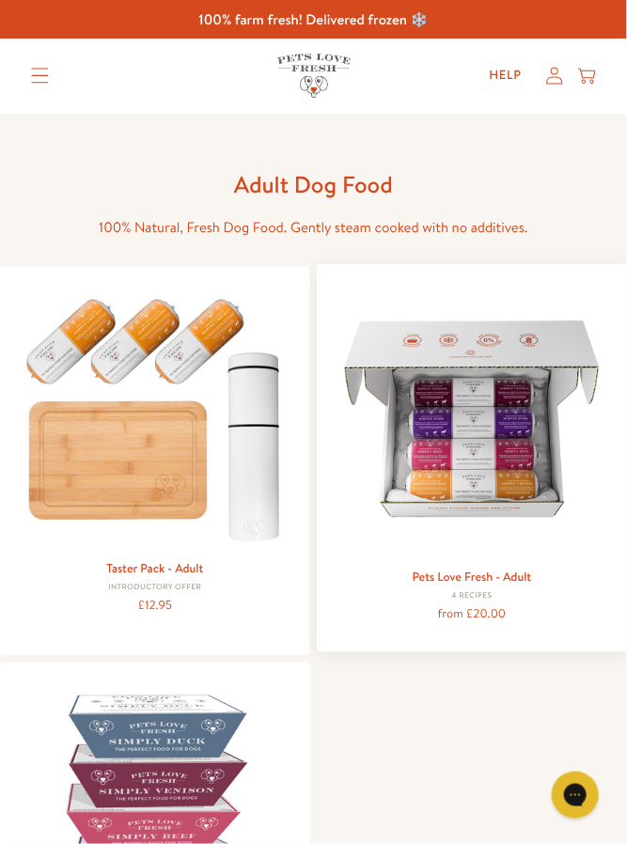
click at [550, 510] on img at bounding box center [472, 419] width 282 height 282
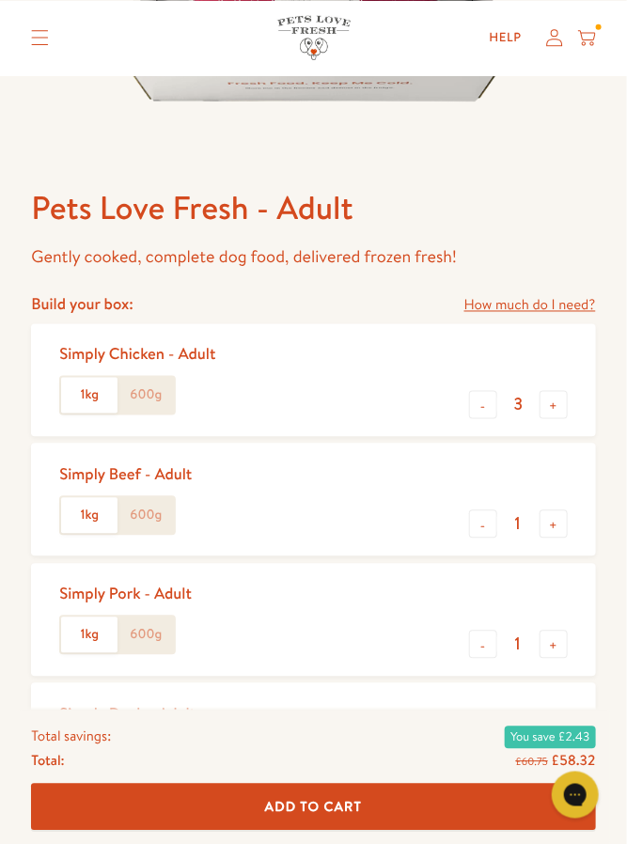
scroll to position [493, 0]
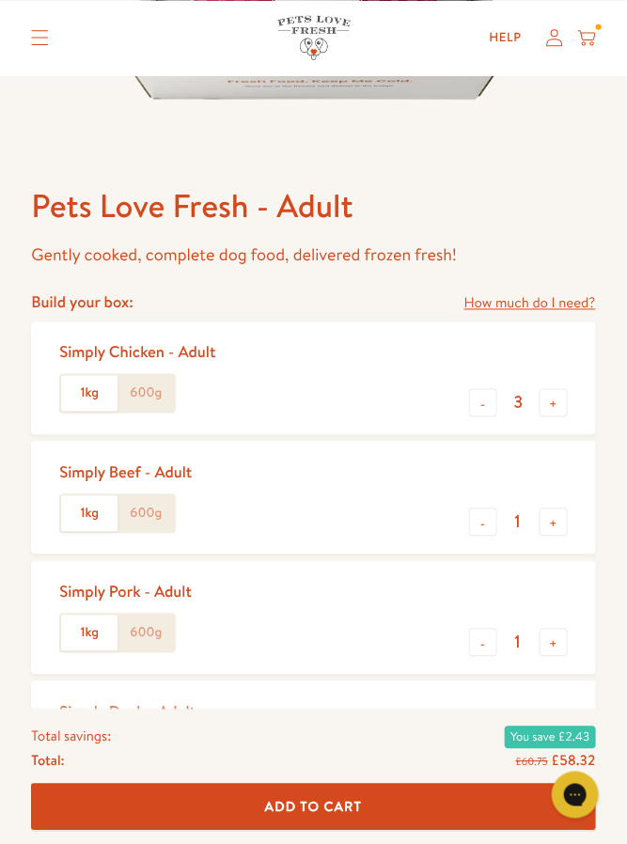
click at [154, 400] on label "600g" at bounding box center [146, 394] width 56 height 36
click at [0, 0] on input "600g" at bounding box center [0, 0] width 0 height 0
click at [159, 521] on label "600g" at bounding box center [146, 514] width 56 height 36
click at [0, 0] on input "600g" at bounding box center [0, 0] width 0 height 0
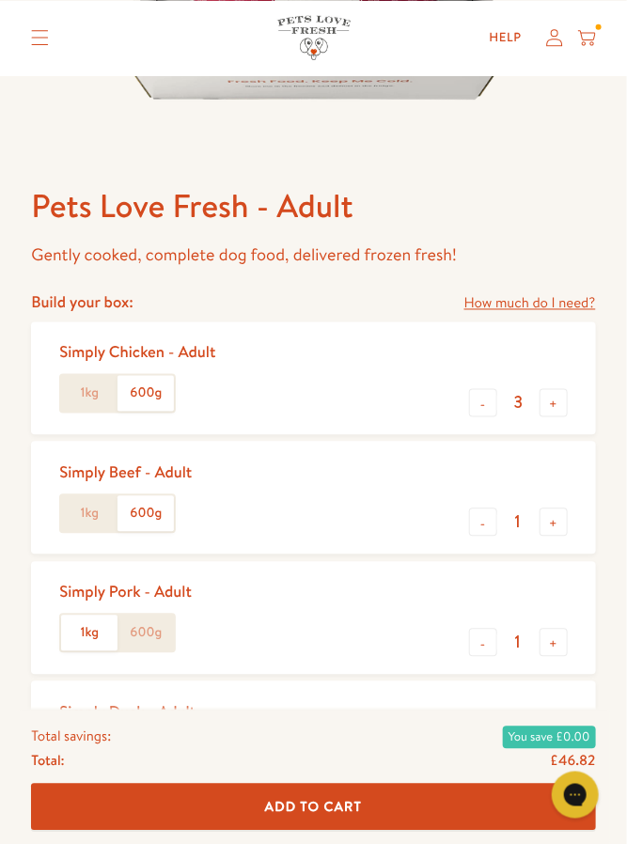
click at [152, 623] on label "600g" at bounding box center [146, 634] width 56 height 36
click at [0, 0] on input "600g" at bounding box center [0, 0] width 0 height 0
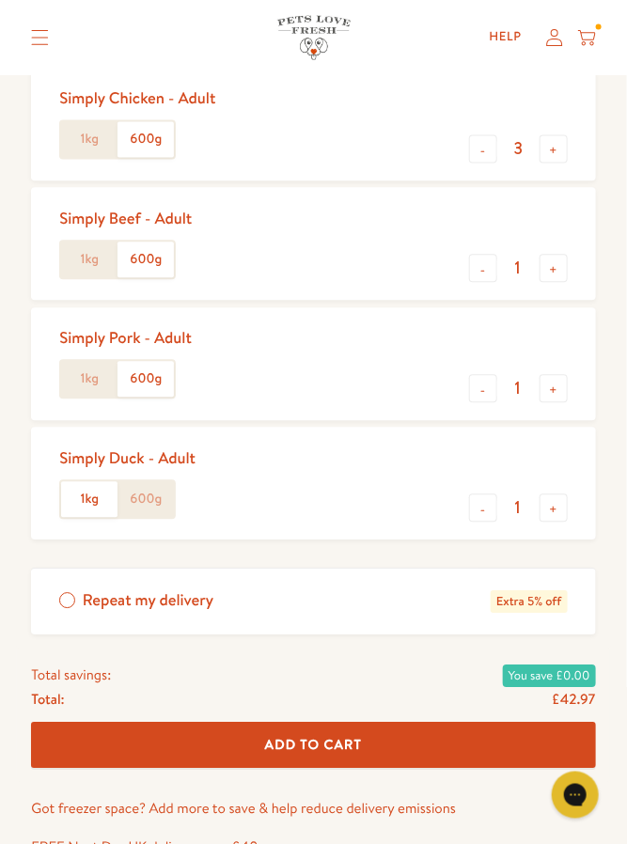
scroll to position [747, 0]
click at [159, 507] on label "600g" at bounding box center [146, 499] width 56 height 36
click at [0, 0] on input "600g" at bounding box center [0, 0] width 0 height 0
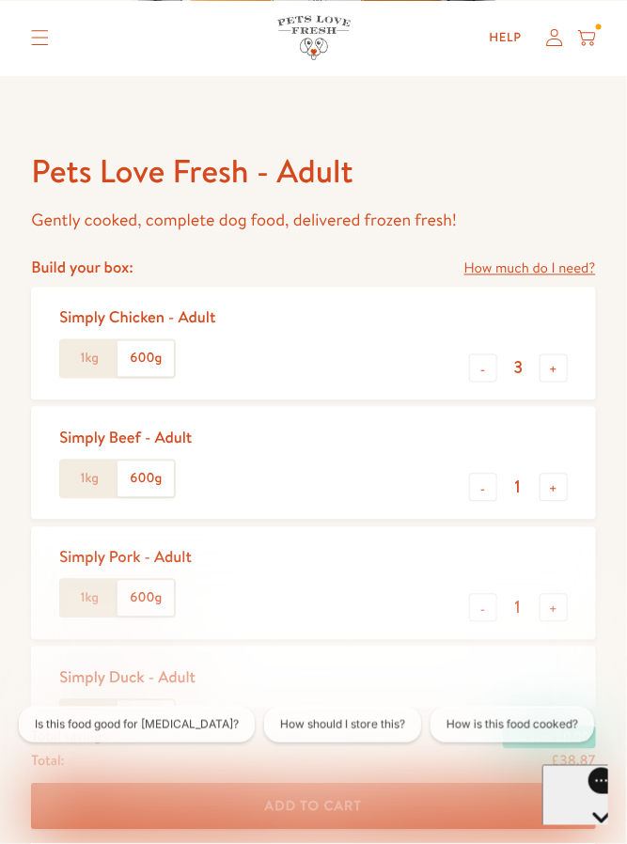
scroll to position [529, 0]
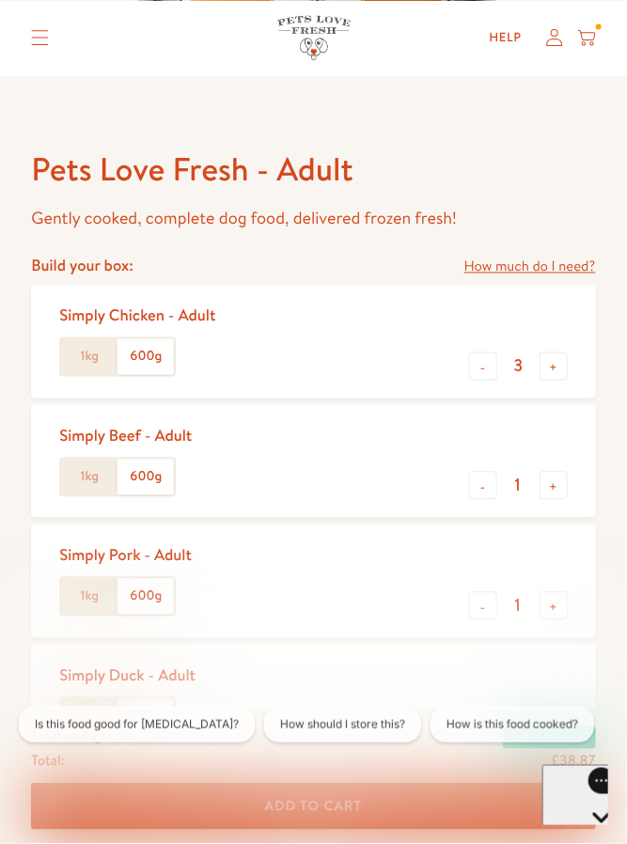
click at [181, 667] on div "Simply Duck - Adult" at bounding box center [127, 677] width 136 height 21
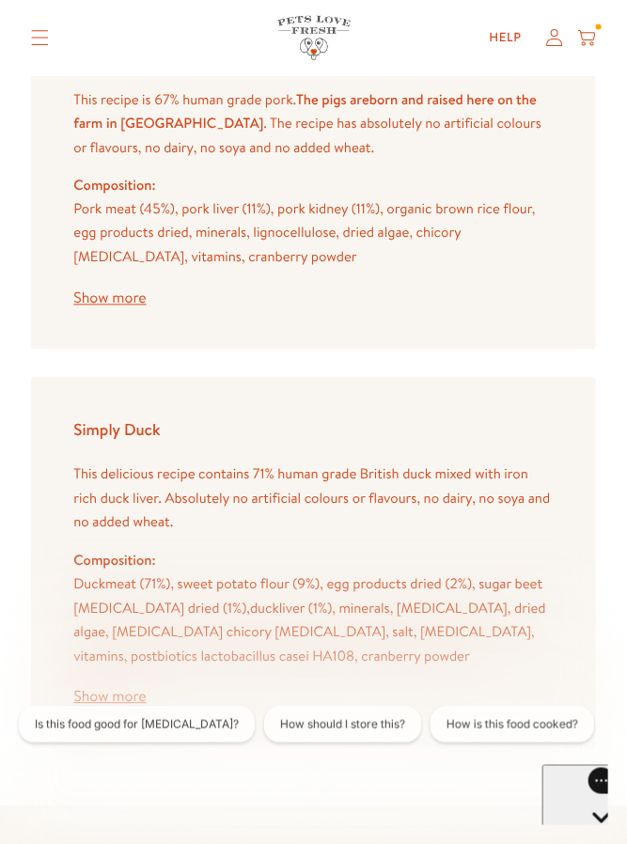
scroll to position [3473, 0]
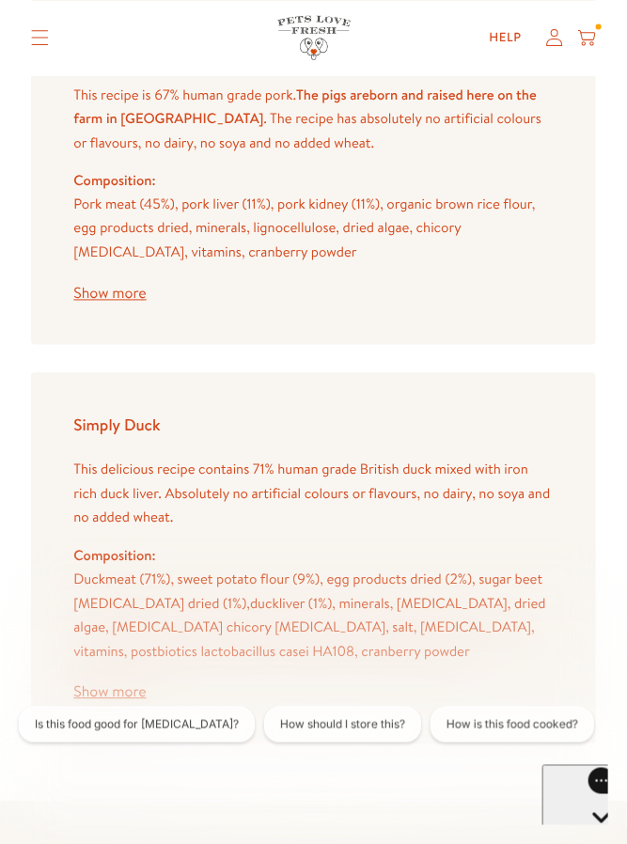
click at [118, 685] on button "Show more" at bounding box center [109, 692] width 72 height 15
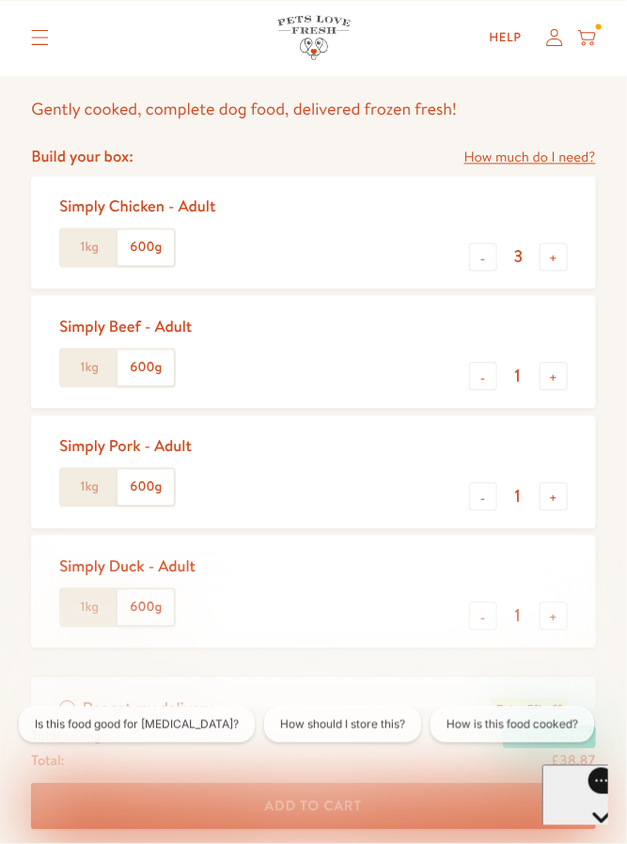
scroll to position [637, 0]
click at [477, 261] on button "-" at bounding box center [483, 258] width 28 height 28
type input "2"
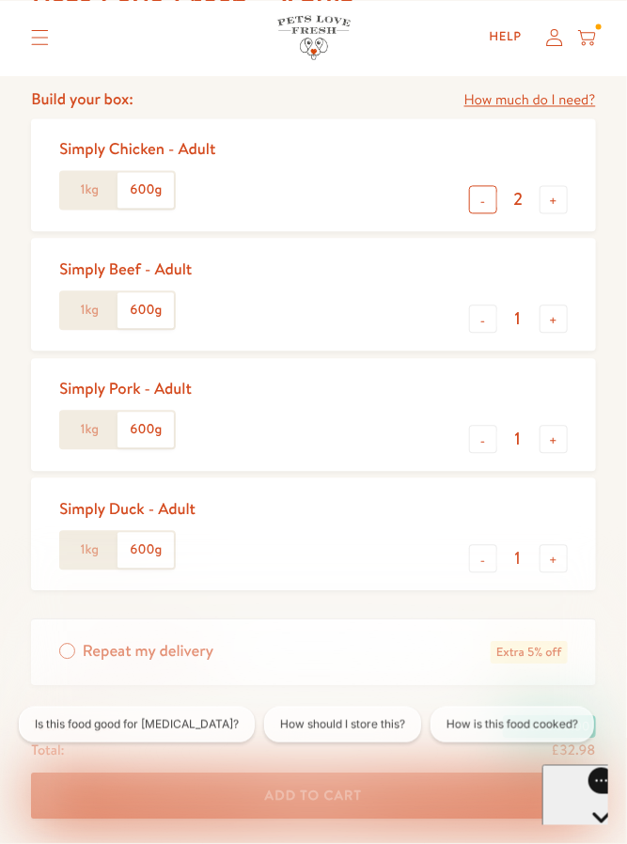
scroll to position [696, 0]
click at [180, 399] on div "Simply Pork - Adult" at bounding box center [125, 390] width 133 height 21
click at [147, 392] on div "Simply Pork - Adult" at bounding box center [125, 390] width 133 height 21
click at [314, 427] on div "Simply Pork - Adult 1kg 600g - 1 +" at bounding box center [313, 415] width 564 height 113
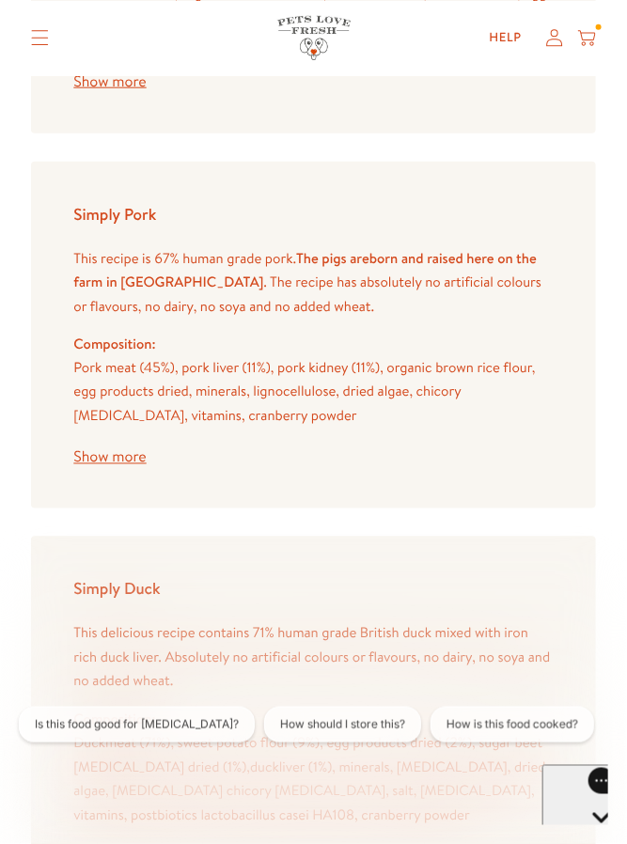
scroll to position [3311, 0]
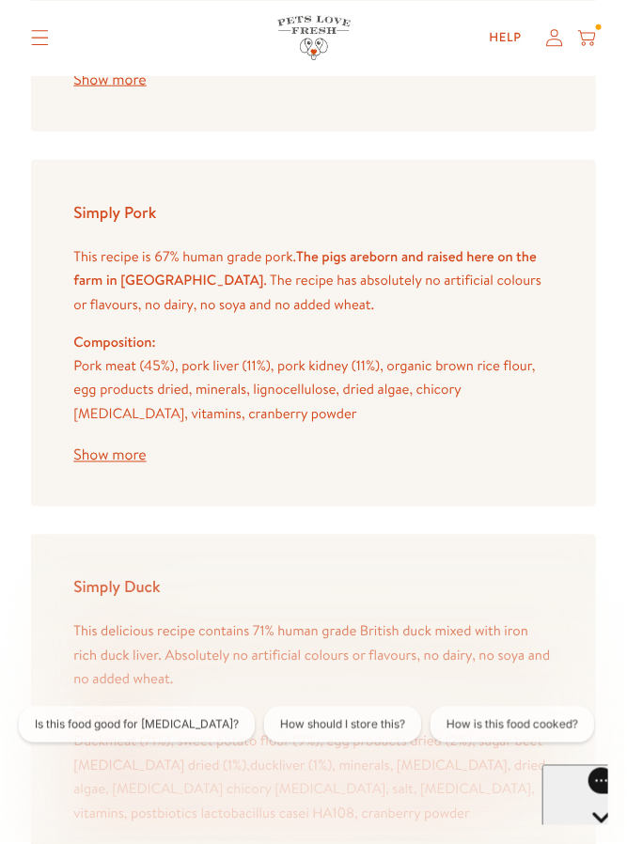
click at [118, 448] on button "Show more" at bounding box center [109, 455] width 72 height 15
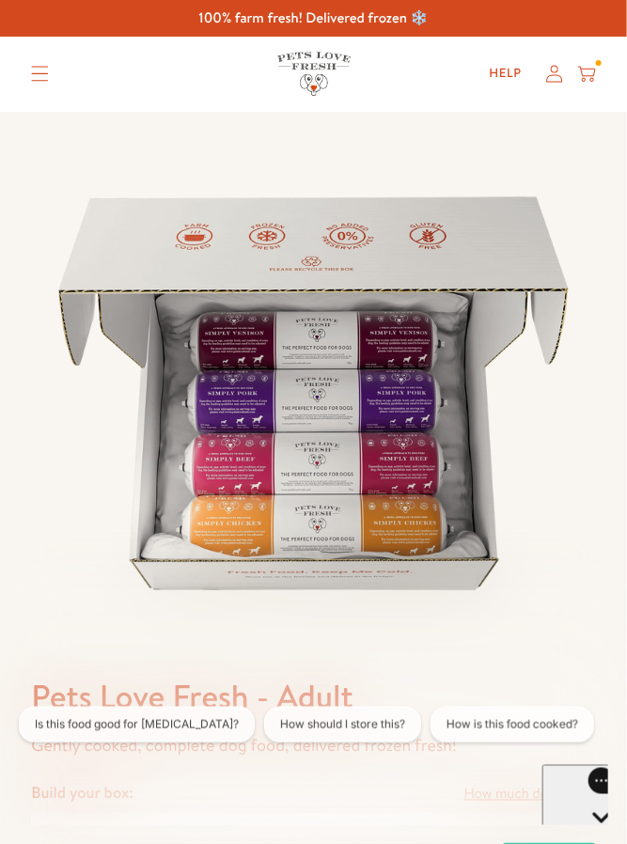
scroll to position [0, 0]
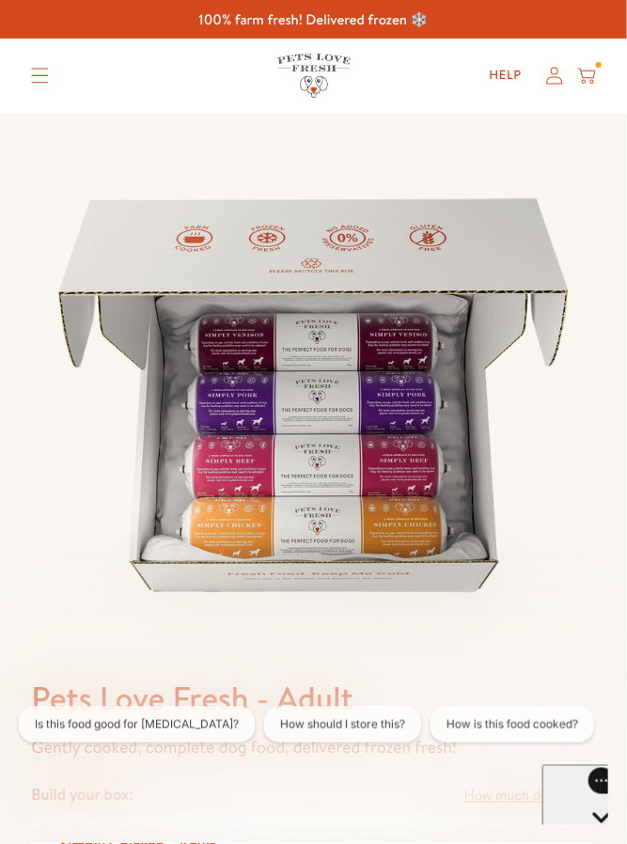
click at [592, 81] on icon at bounding box center [587, 76] width 18 height 21
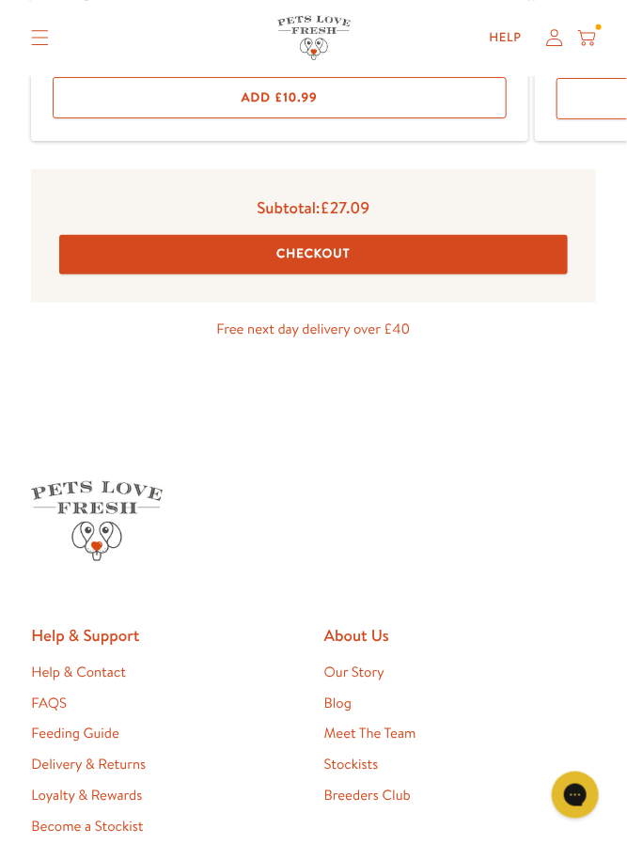
scroll to position [513, 0]
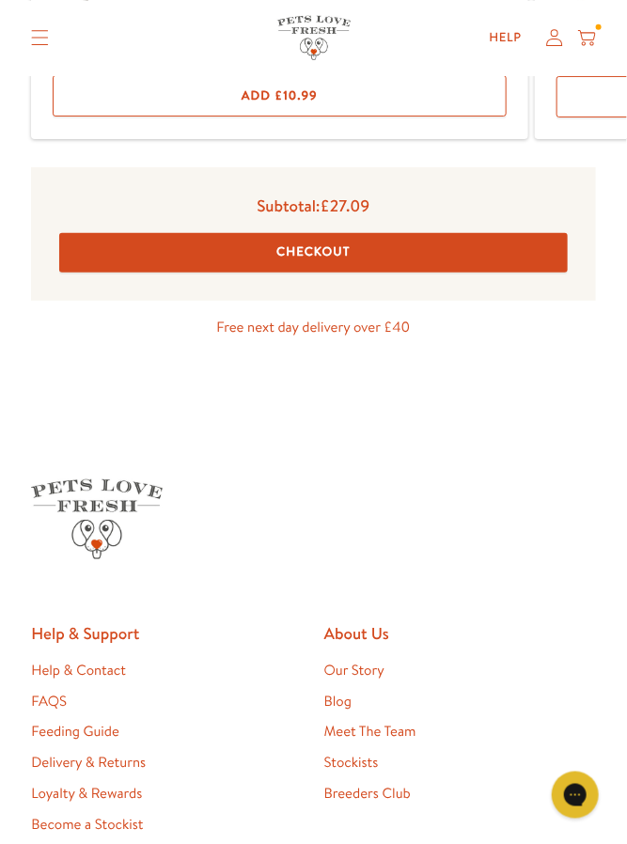
click at [489, 262] on button "Checkout" at bounding box center [313, 252] width 508 height 39
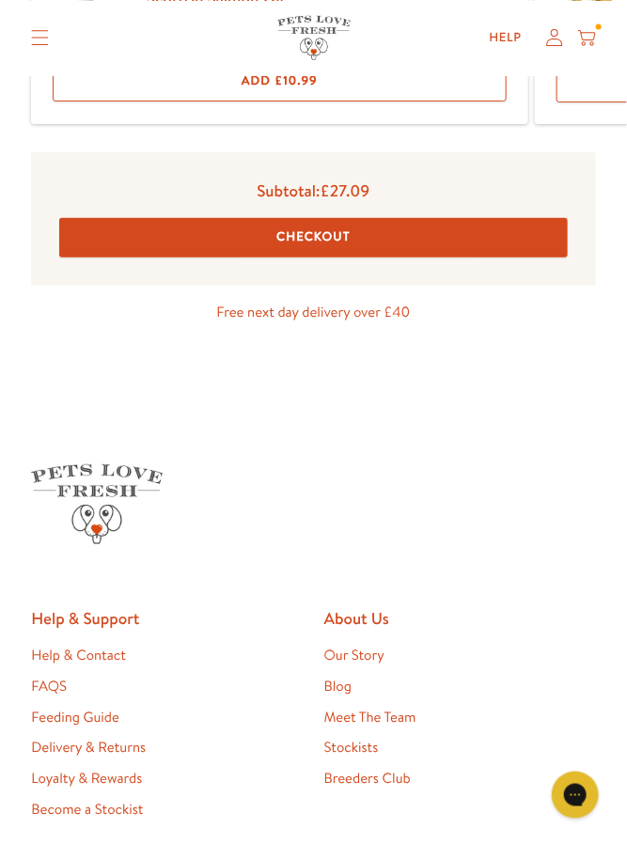
scroll to position [604, 0]
